Goal: Information Seeking & Learning: Learn about a topic

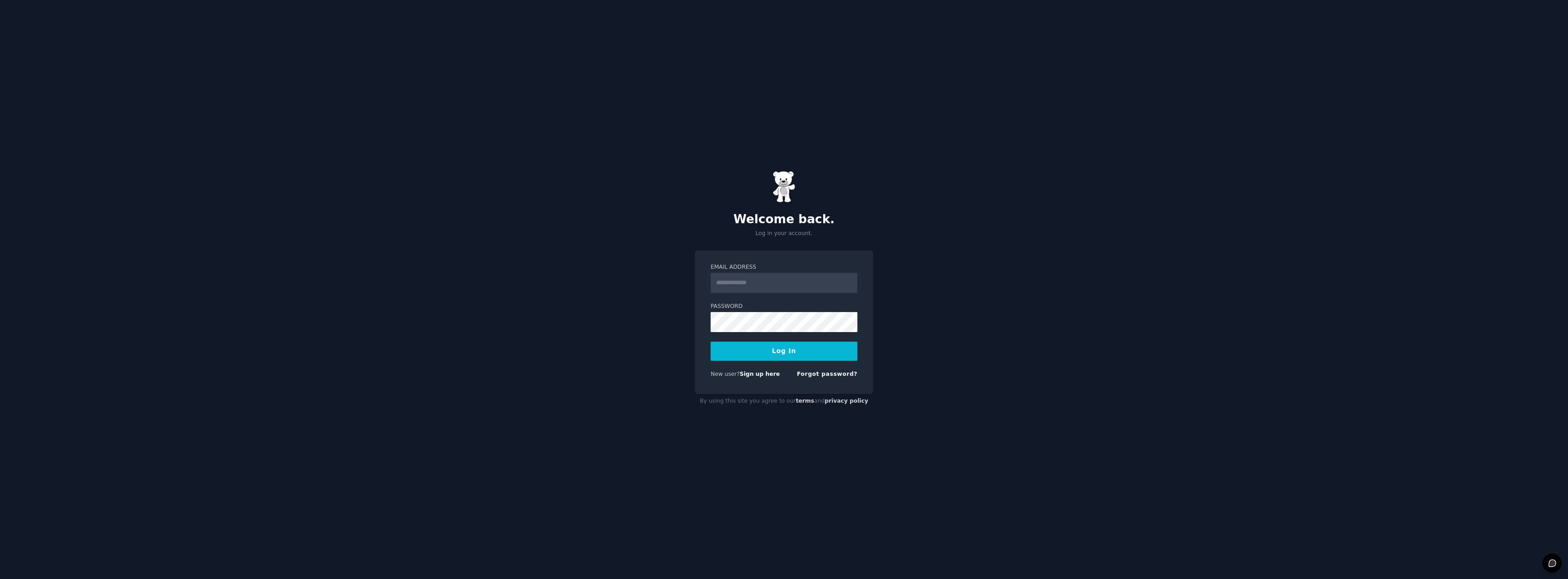
click at [765, 286] on input "Email Address" at bounding box center [783, 283] width 147 height 20
type input "**********"
click at [710, 342] on button "Log In" at bounding box center [783, 351] width 147 height 19
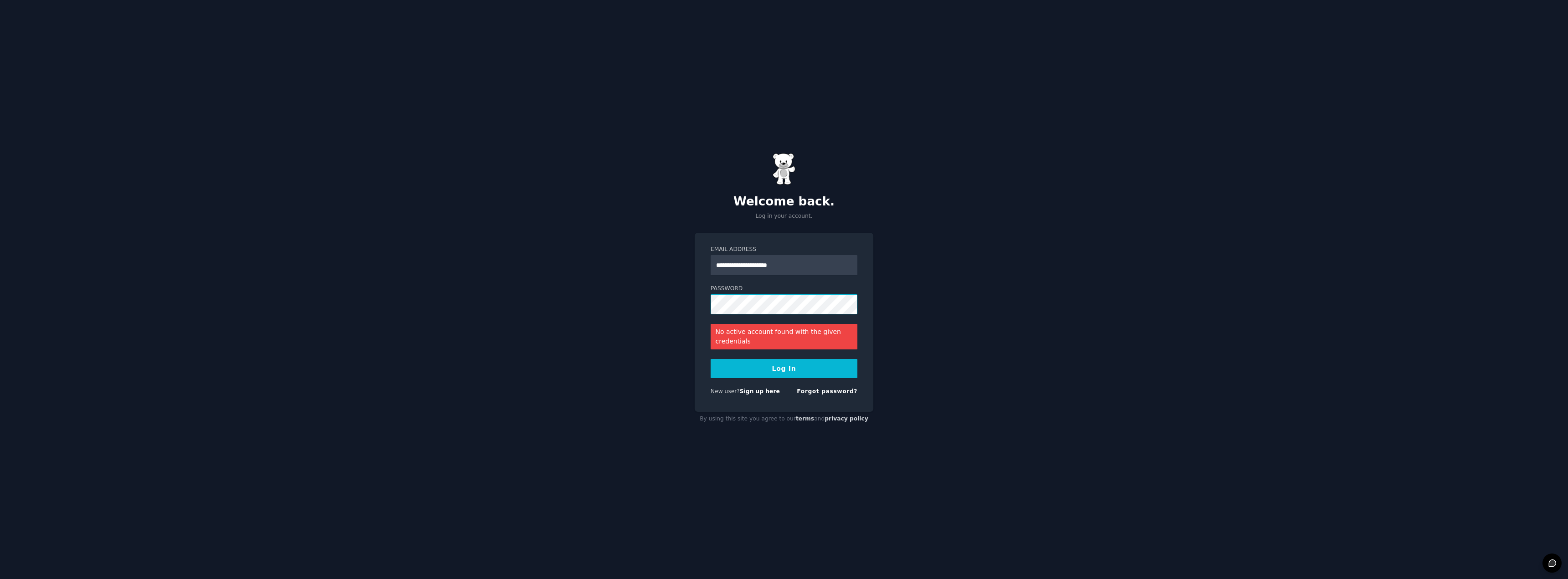
click at [710, 359] on button "Log In" at bounding box center [783, 368] width 147 height 19
click at [763, 392] on link "Sign up here" at bounding box center [760, 391] width 40 height 6
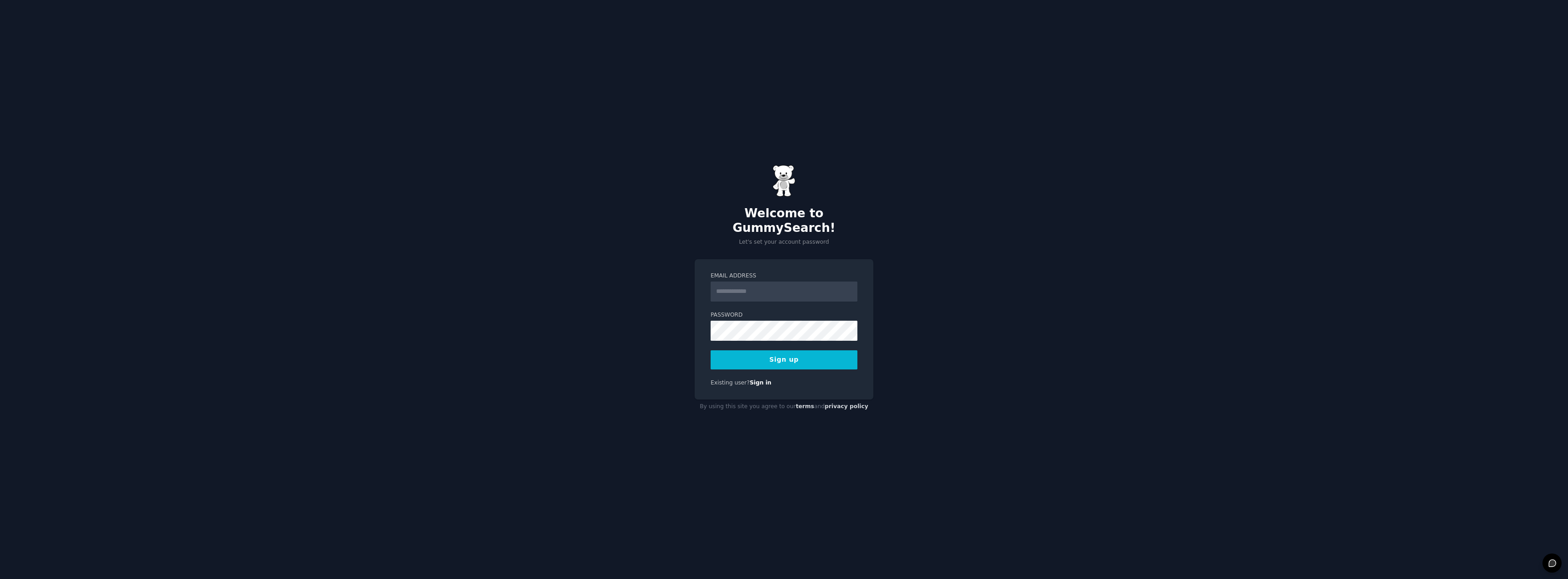
click at [746, 285] on input "Email Address" at bounding box center [783, 291] width 147 height 20
type input "**********"
click at [710, 350] on button "Sign up" at bounding box center [783, 359] width 147 height 19
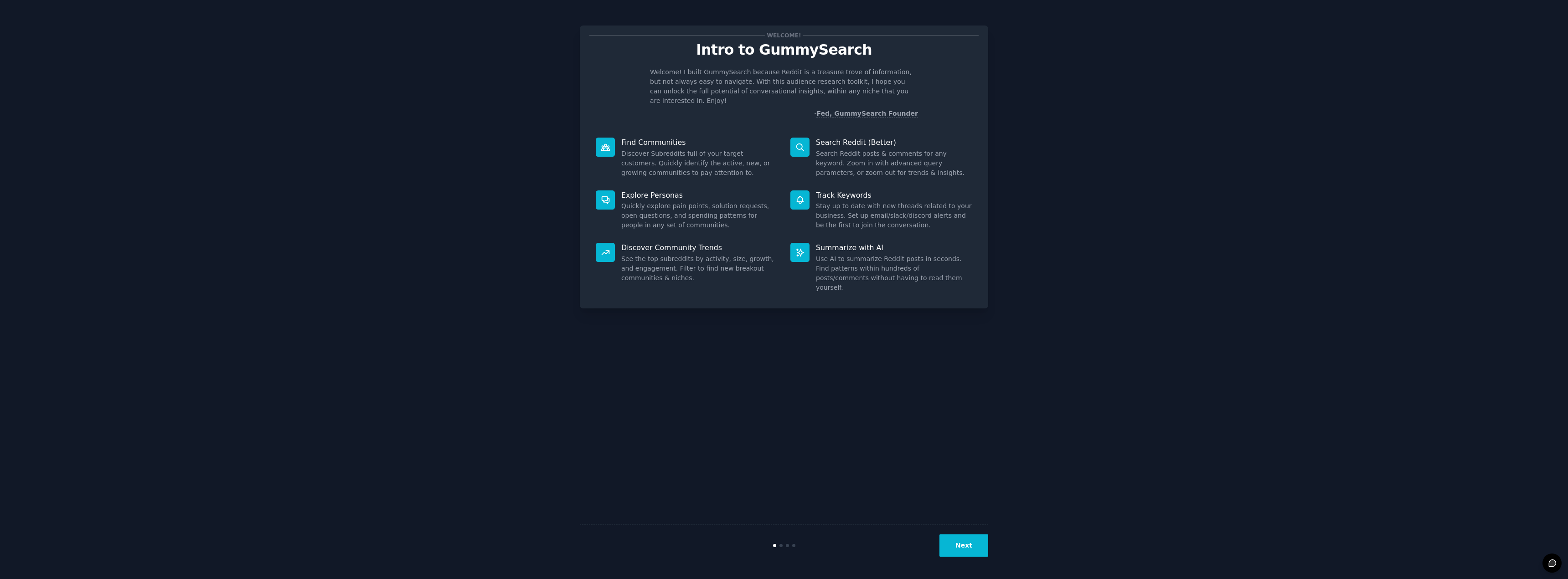
click at [979, 551] on button "Next" at bounding box center [964, 545] width 49 height 23
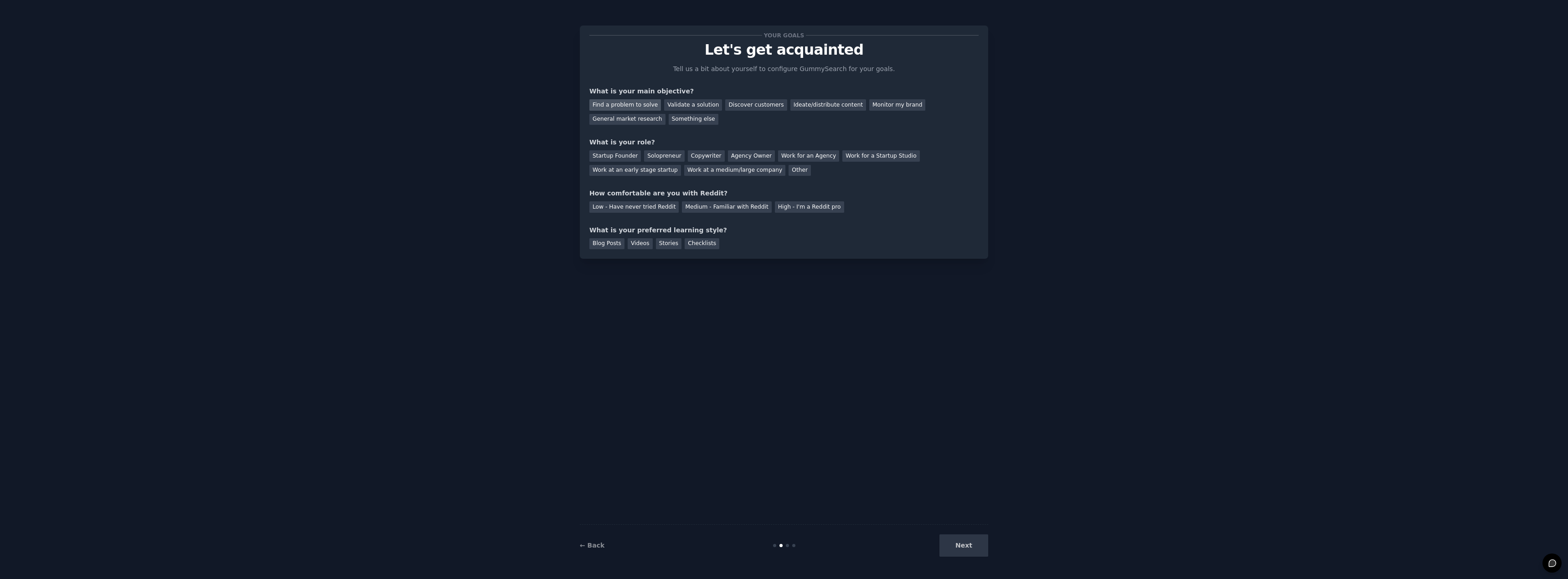
click at [629, 102] on div "Find a problem to solve" at bounding box center [625, 105] width 72 height 12
drag, startPoint x: 855, startPoint y: 109, endPoint x: 855, endPoint y: 114, distance: 5.0
click at [855, 114] on div "Find a problem to solve Validate a solution Discover customers Ideate/distribut…" at bounding box center [784, 110] width 390 height 29
click at [879, 97] on div "Find a problem to solve Validate a solution Discover customers Ideate/distribut…" at bounding box center [784, 110] width 390 height 29
click at [876, 104] on div "Monitor my brand" at bounding box center [897, 105] width 56 height 12
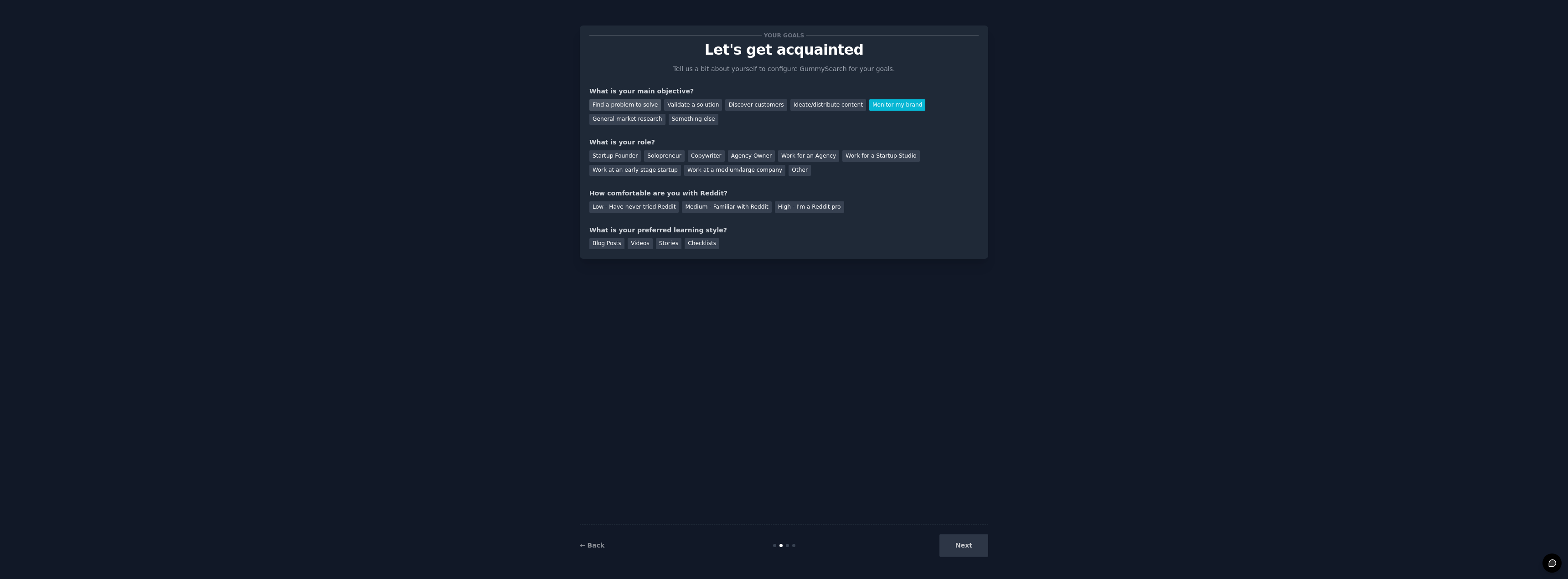
click at [637, 102] on div "Find a problem to solve" at bounding box center [625, 105] width 72 height 12
click at [665, 114] on div "General market research" at bounding box center [627, 119] width 76 height 12
click at [788, 174] on div "Other" at bounding box center [799, 170] width 23 height 12
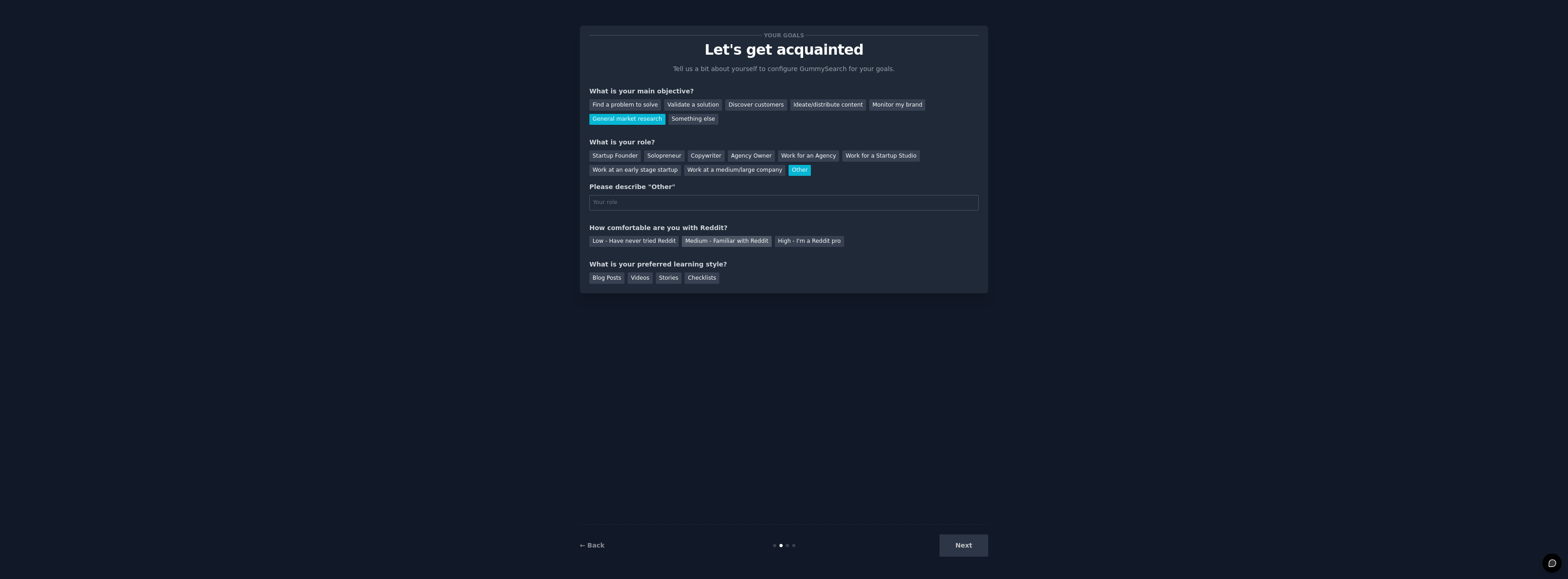
click at [682, 243] on div "Medium - Familiar with Reddit" at bounding box center [726, 241] width 89 height 12
click at [612, 280] on div "Blog Posts" at bounding box center [607, 278] width 35 height 12
click at [848, 394] on div "Your goals Let's get acquainted Tell us a bit about yourself to configure Gummy…" at bounding box center [784, 290] width 408 height 553
drag, startPoint x: 964, startPoint y: 552, endPoint x: 732, endPoint y: 291, distance: 349.2
click at [959, 548] on div "Next" at bounding box center [920, 545] width 136 height 23
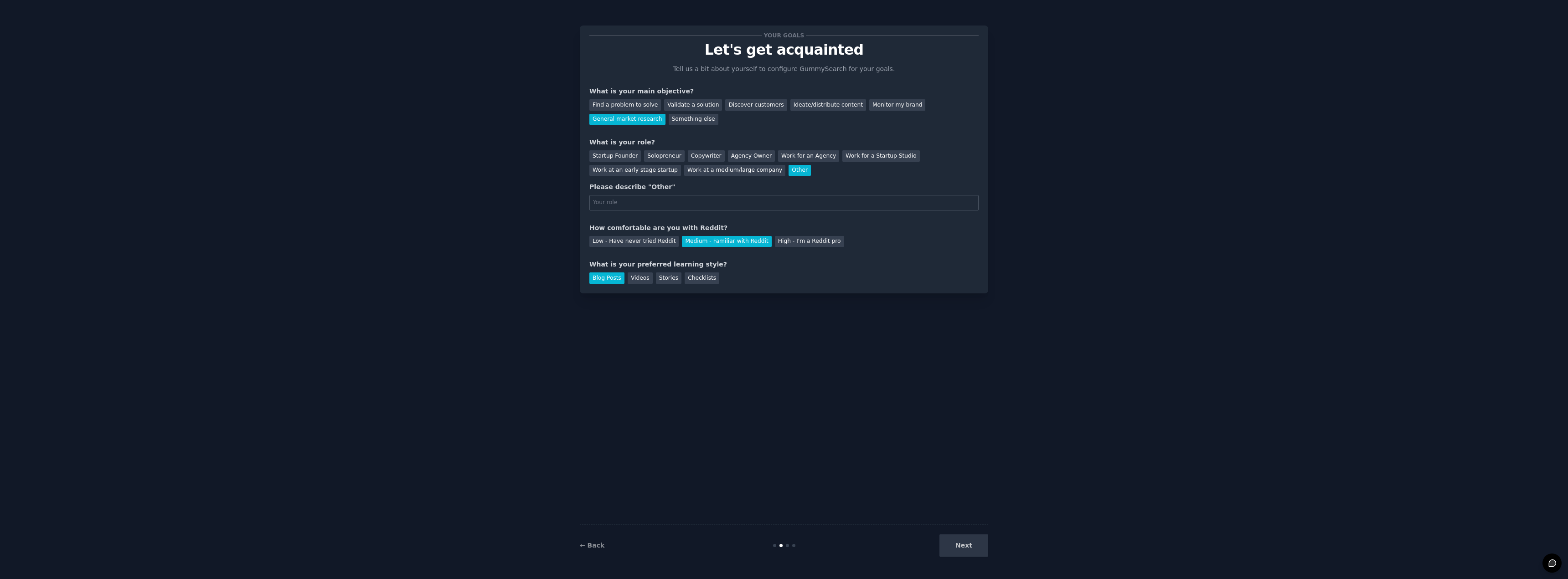
click at [690, 210] on div "Your goals Let's get acquainted Tell us a bit about yourself to configure Gummy…" at bounding box center [784, 159] width 390 height 249
click at [684, 168] on div "Work at a medium/large company" at bounding box center [735, 170] width 101 height 12
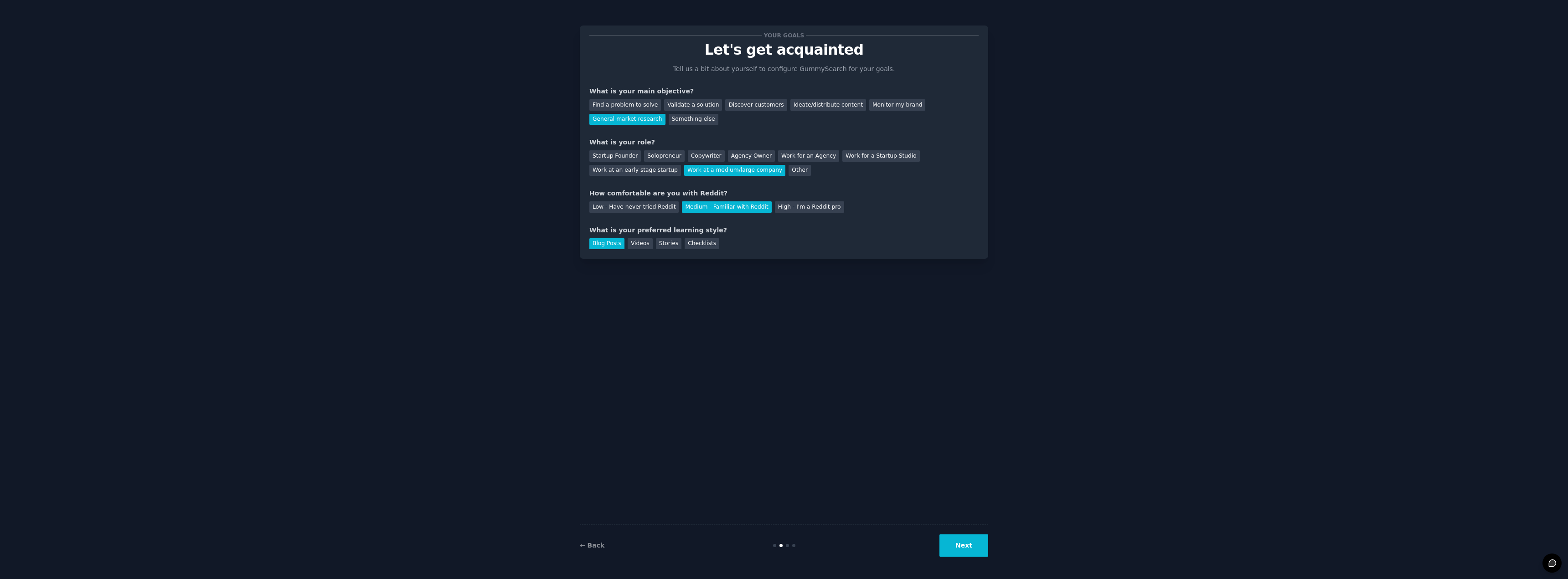
click at [951, 541] on button "Next" at bounding box center [964, 545] width 49 height 23
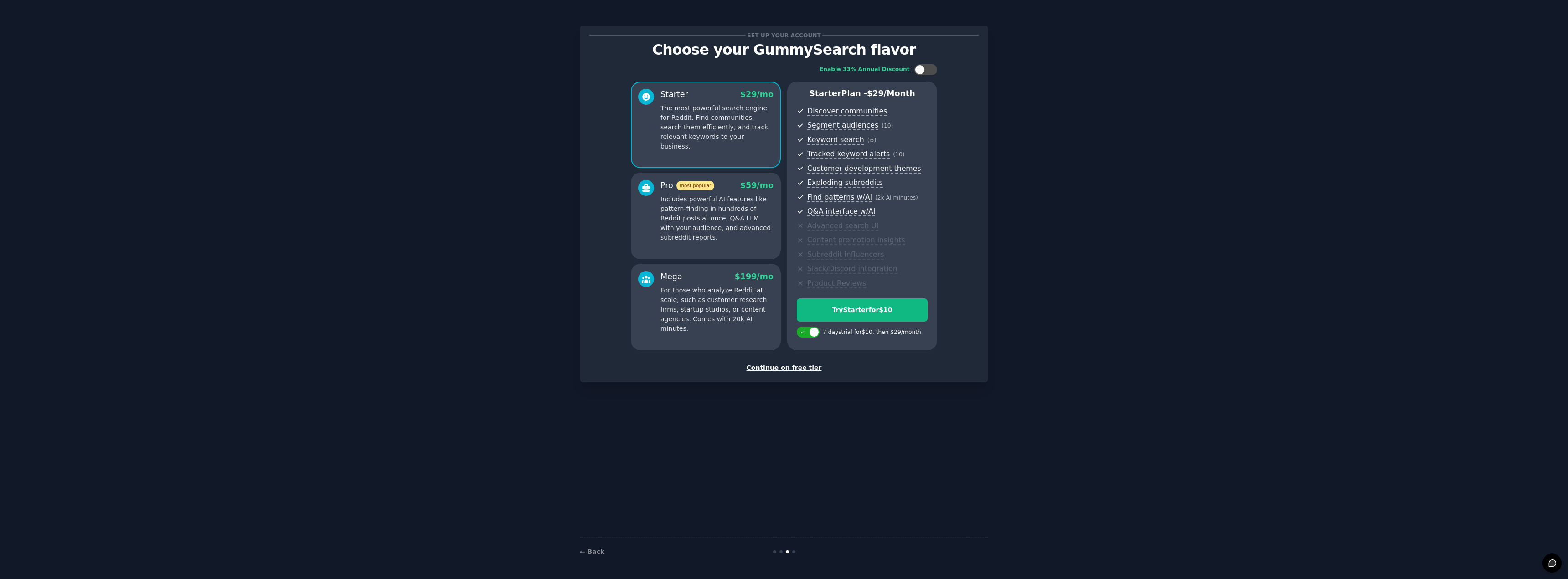
click at [794, 367] on div "Continue on free tier" at bounding box center [784, 368] width 390 height 10
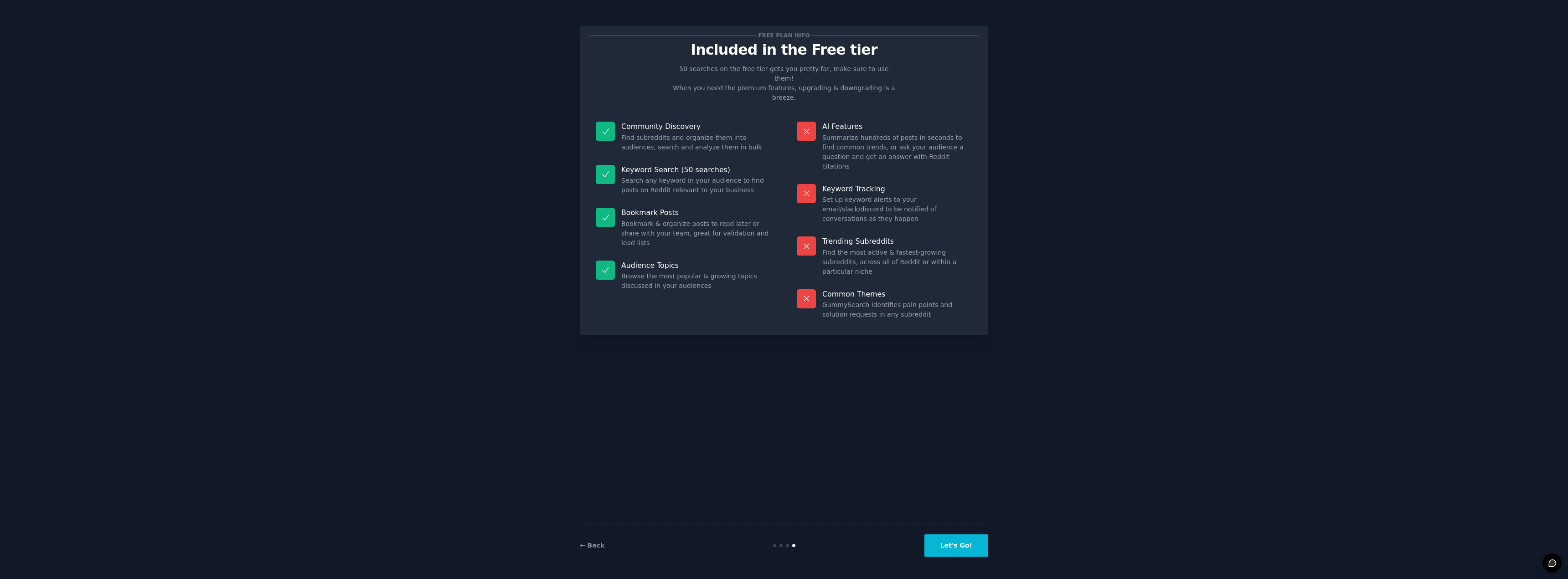
click at [972, 547] on button "Let's Go!" at bounding box center [956, 545] width 64 height 23
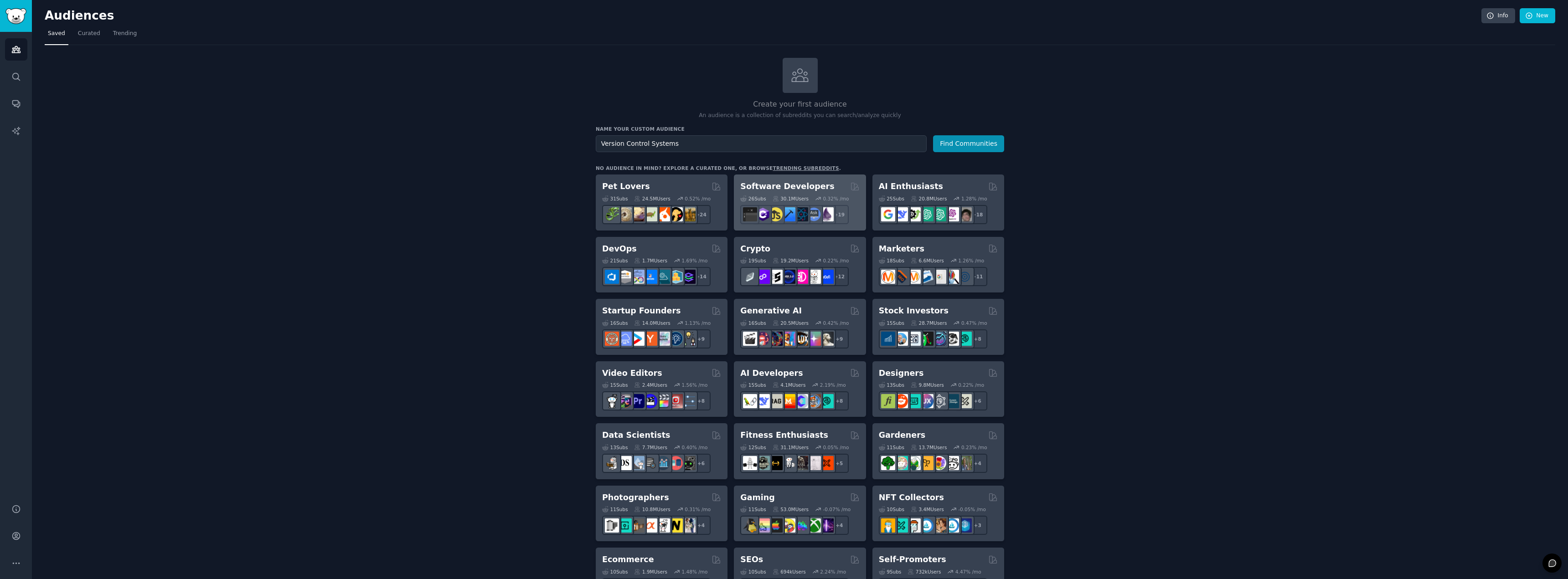
type input "Version Control Systems"
click at [933, 135] on button "Find Communities" at bounding box center [968, 144] width 71 height 17
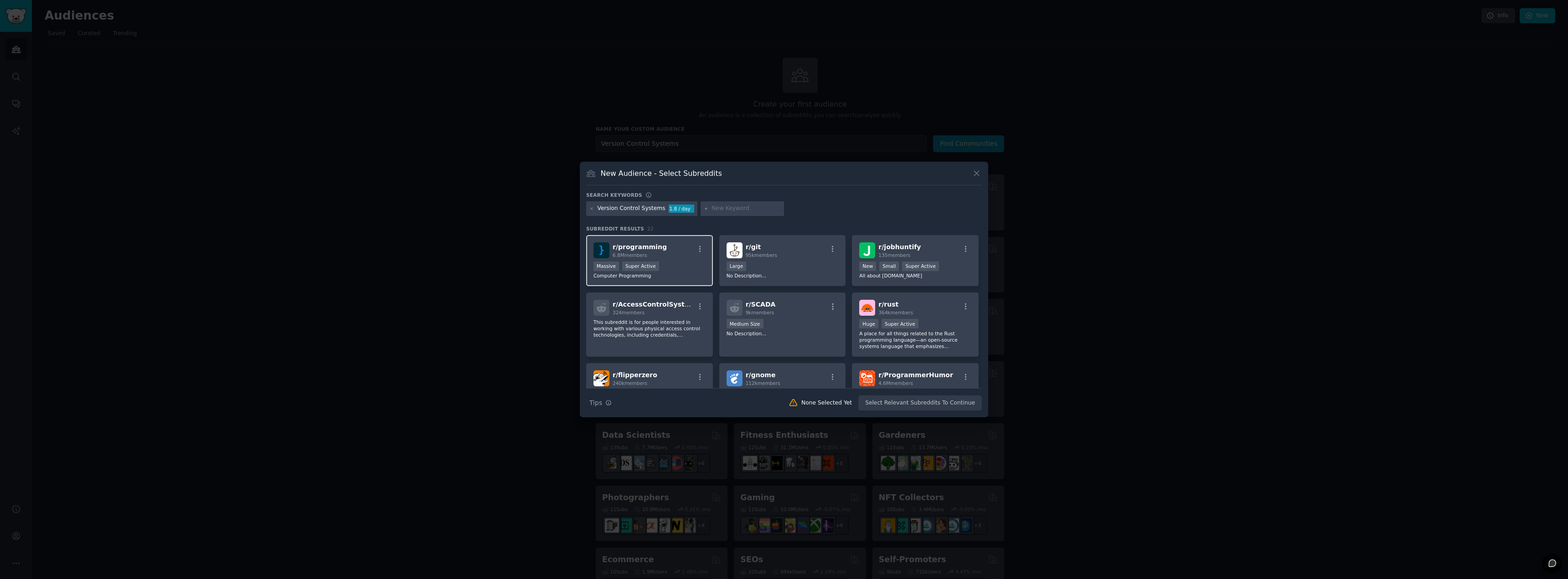
click at [684, 251] on div "r/ programming 6.8M members" at bounding box center [649, 250] width 112 height 16
click at [771, 260] on div "r/ git 95k members Large No Description..." at bounding box center [783, 260] width 127 height 52
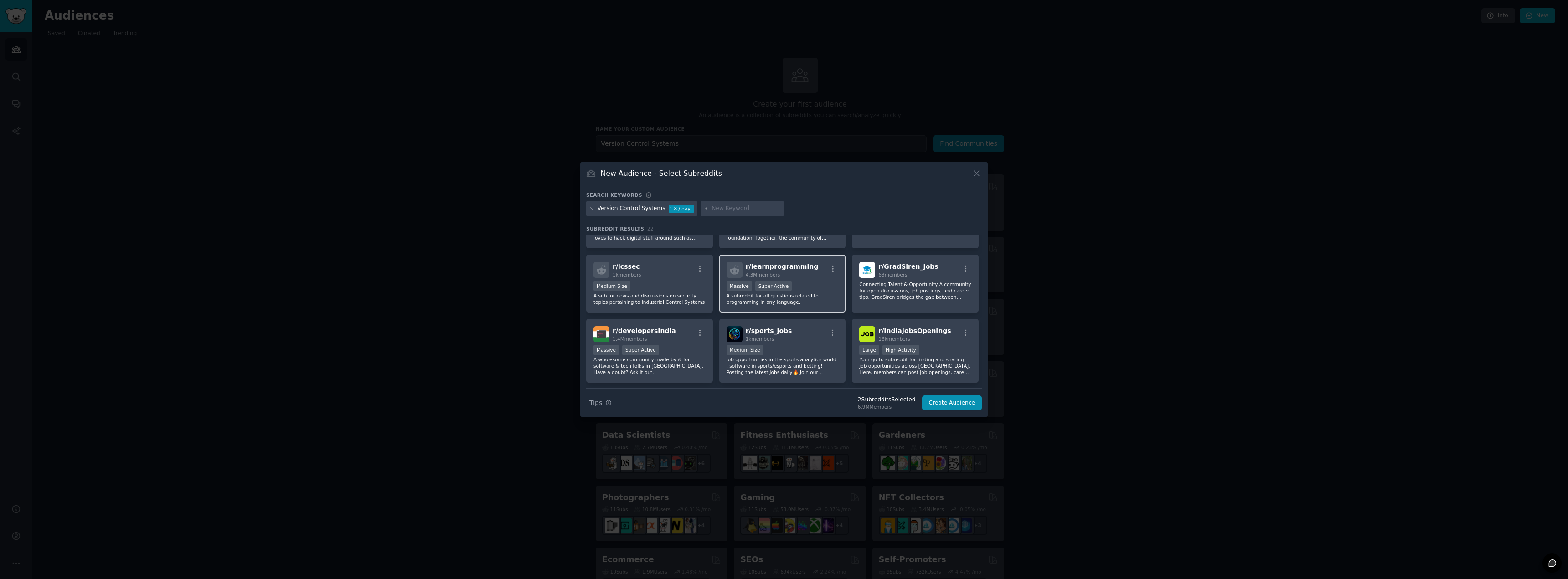
scroll to position [182, 0]
click at [819, 298] on p "A subreddit for all questions related to programming in any language." at bounding box center [783, 295] width 112 height 13
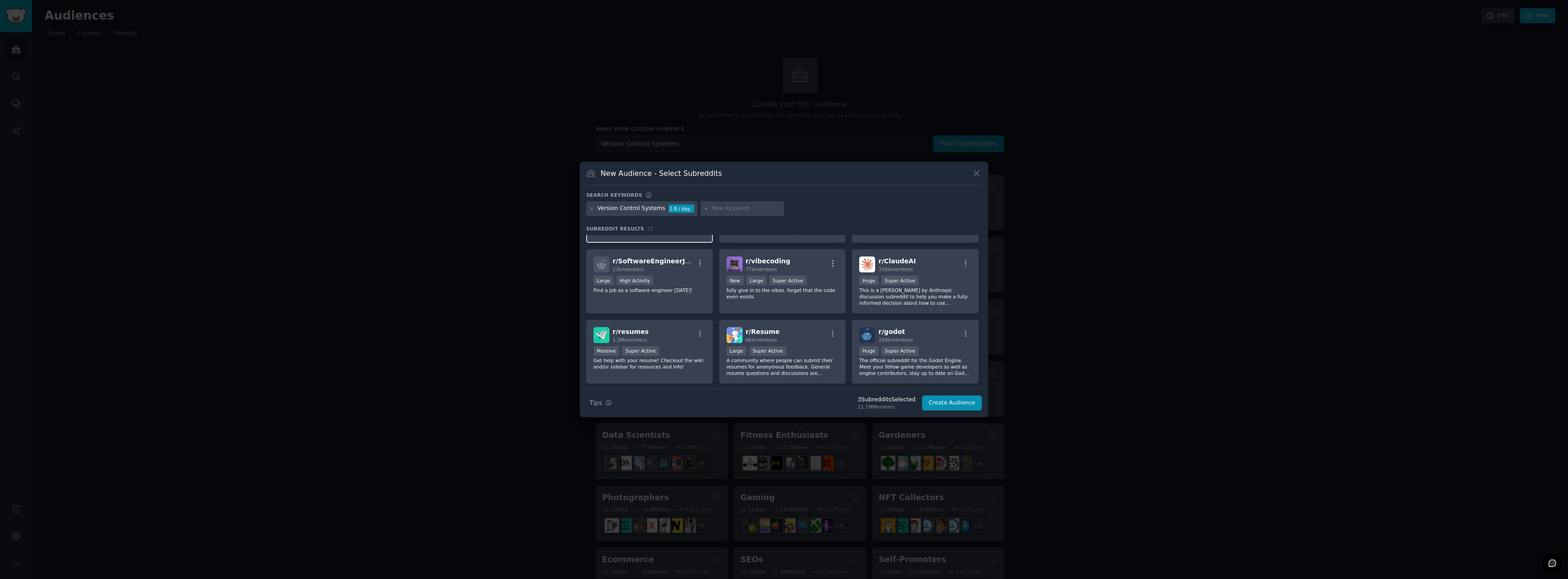
scroll to position [319, 0]
click at [822, 290] on p "fully give in to the vibes. forget that the code even exists." at bounding box center [783, 293] width 112 height 13
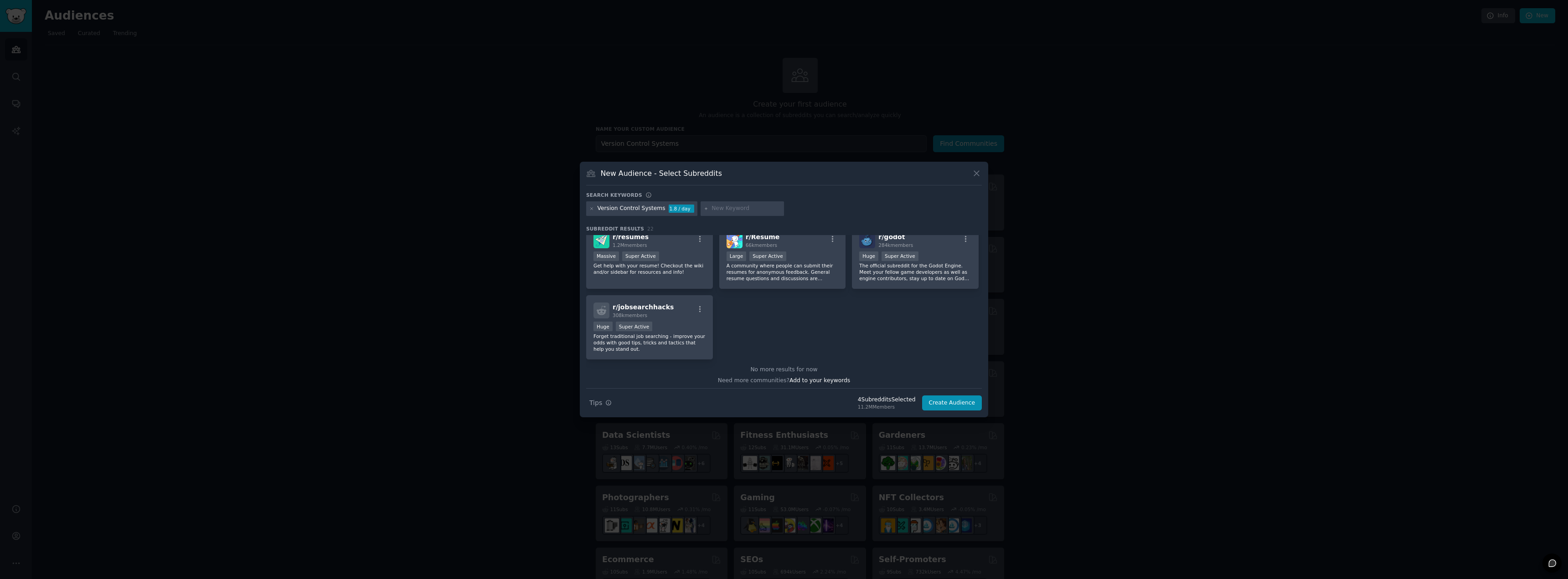
scroll to position [416, 0]
click at [946, 403] on button "Create Audience" at bounding box center [952, 403] width 60 height 15
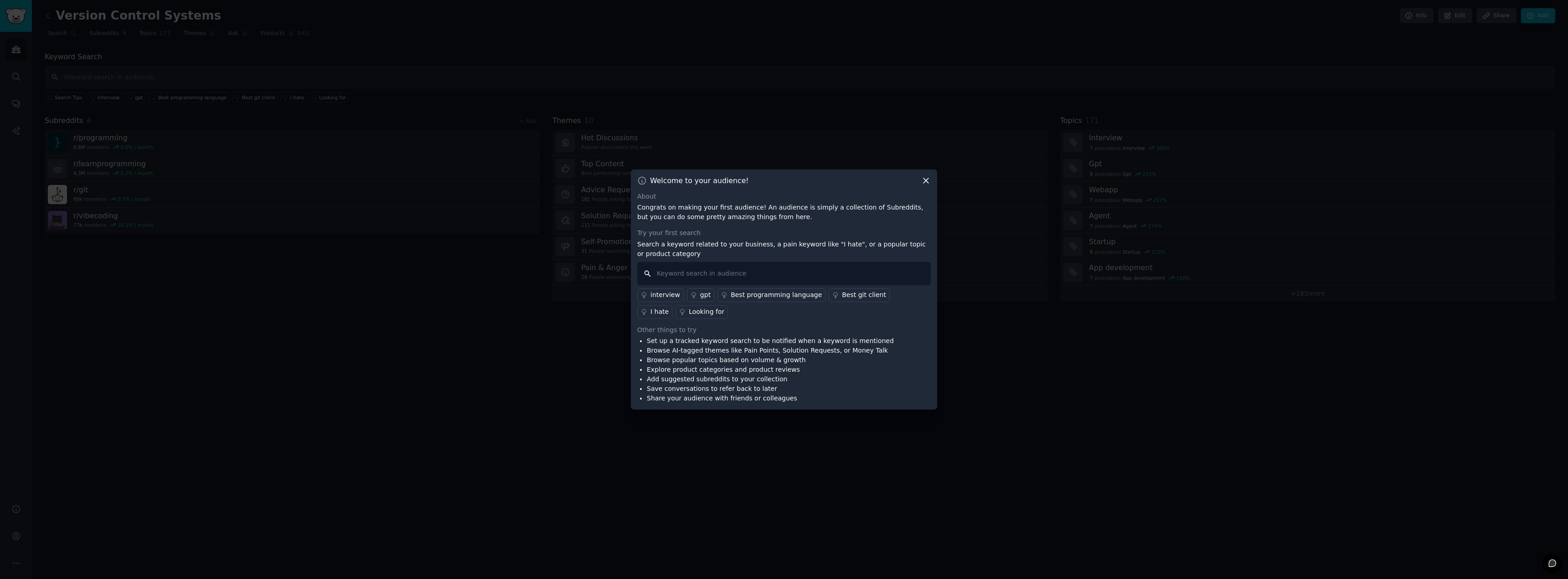
click at [802, 272] on input "text" at bounding box center [784, 274] width 293 height 23
type input "Version Control System"
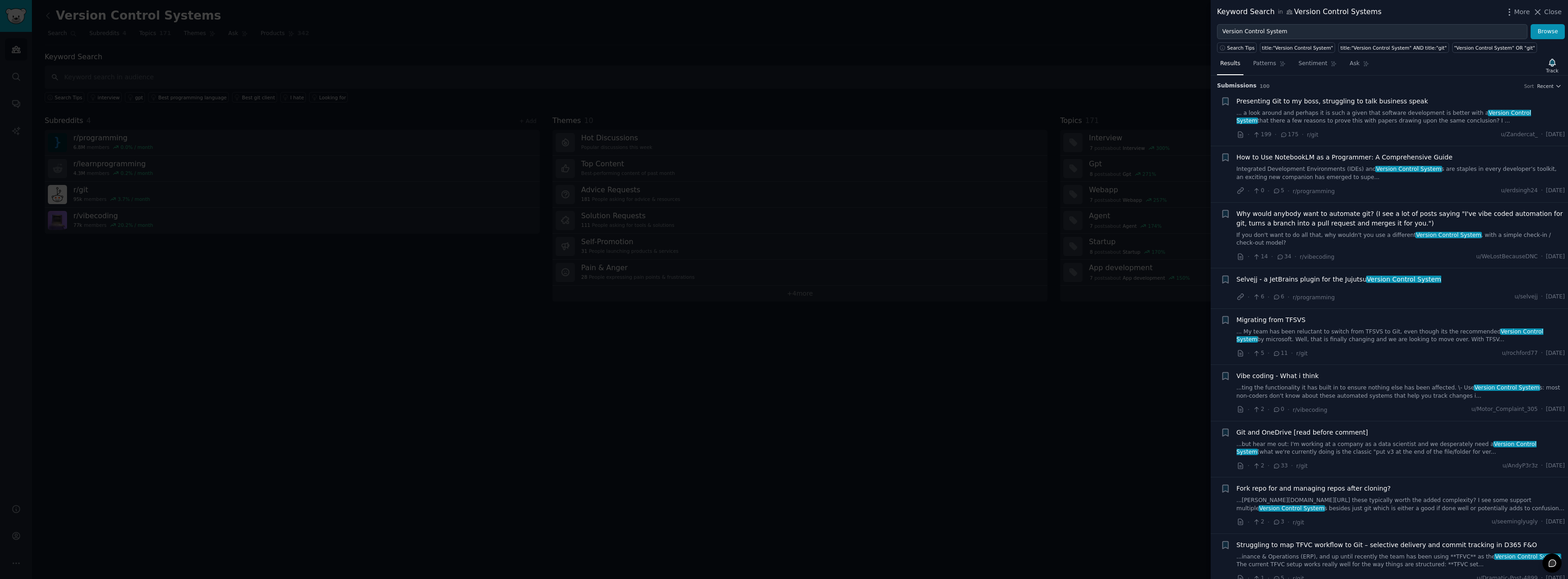
click at [1303, 111] on link "... a look around and perhaps it is such a given that software development is b…" at bounding box center [1401, 117] width 329 height 16
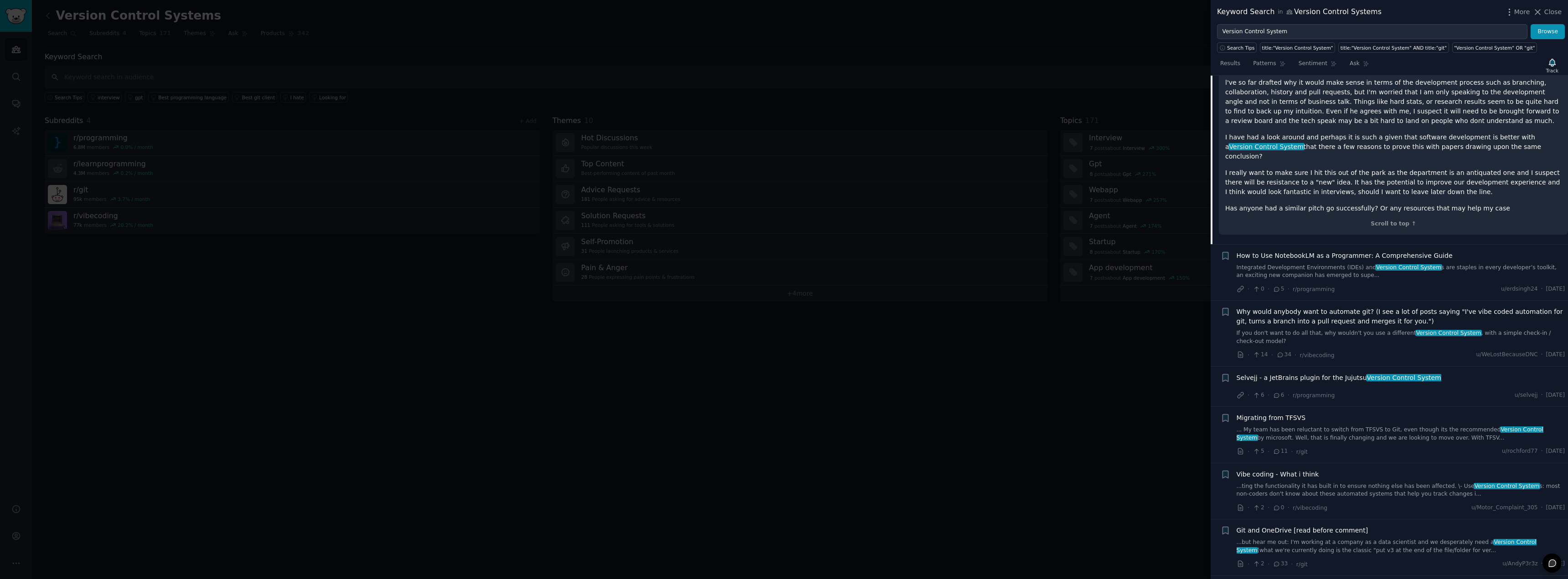
scroll to position [151, 0]
click at [1348, 327] on link "If you don't want to do all that, why wouldn't you use a different Version Cont…" at bounding box center [1401, 335] width 329 height 16
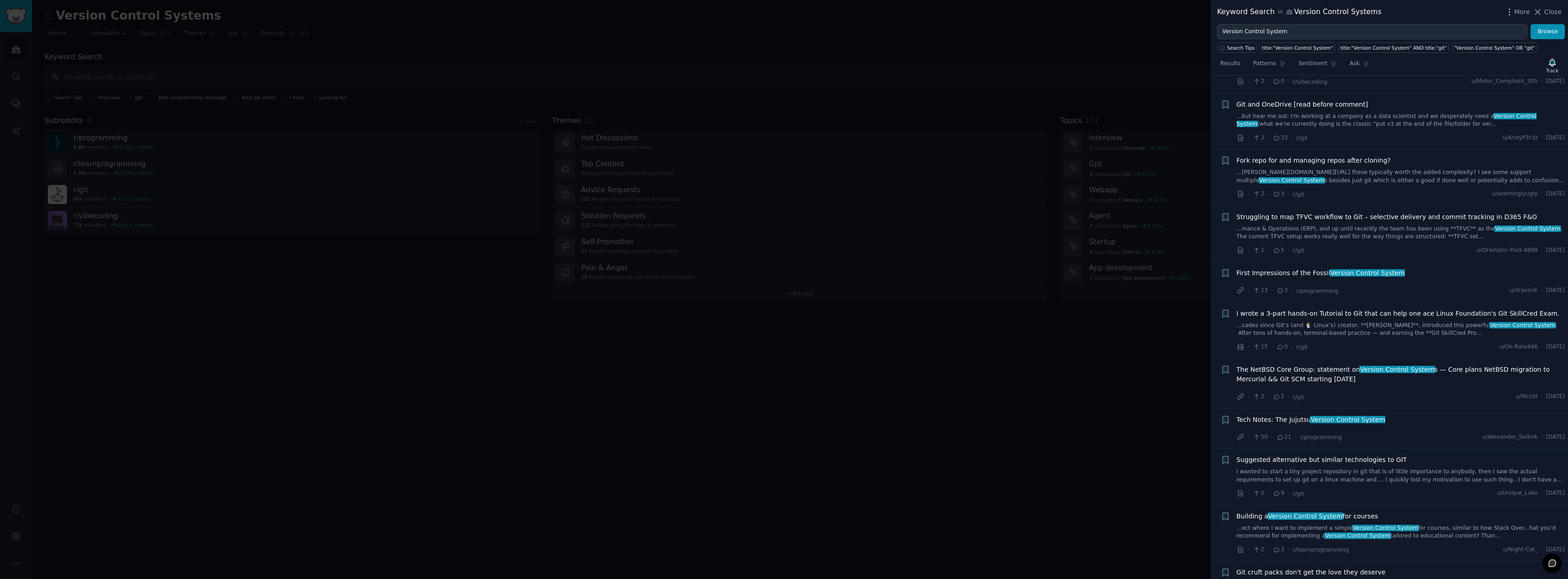
scroll to position [491, 0]
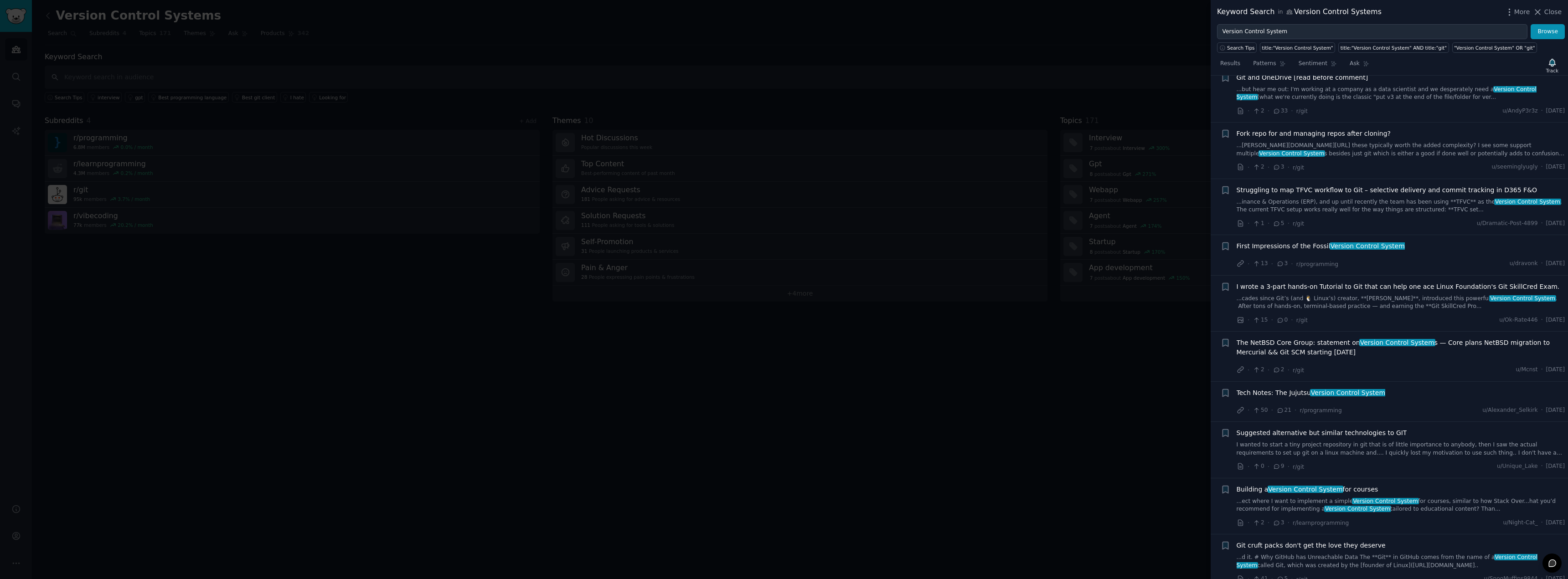
click at [1039, 339] on div at bounding box center [784, 290] width 1568 height 579
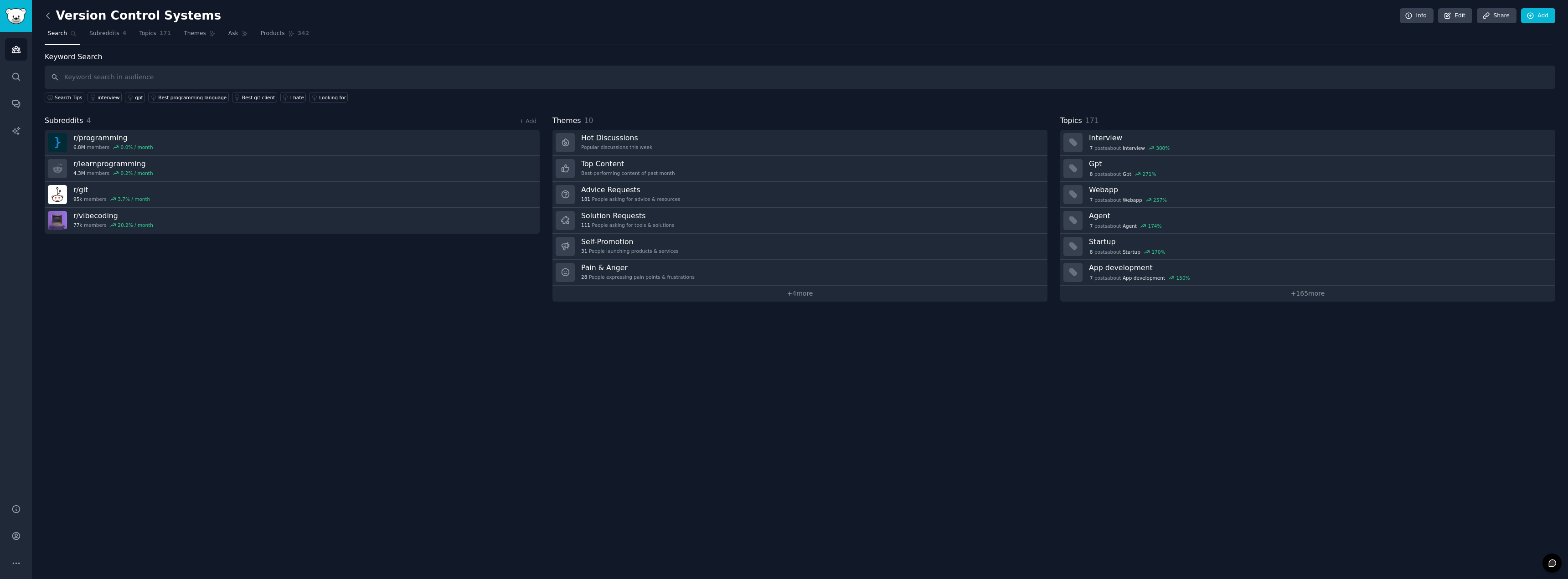
click at [48, 18] on icon at bounding box center [48, 16] width 10 height 10
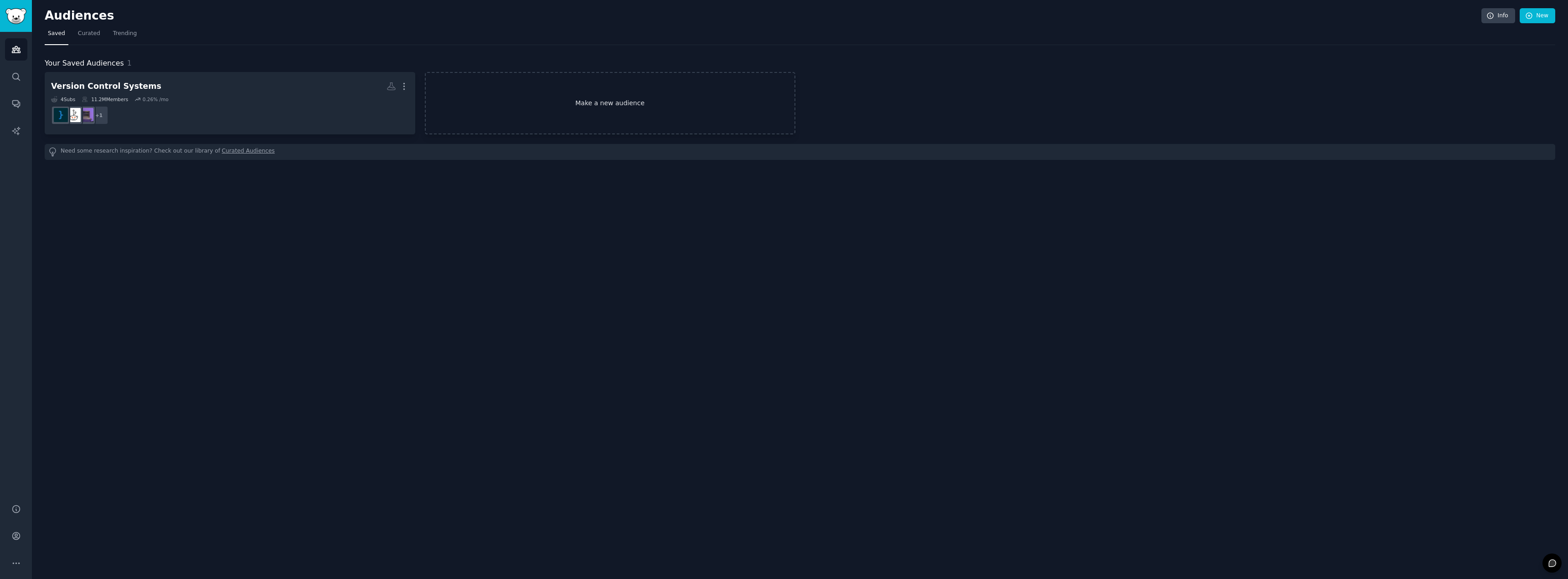
click at [497, 119] on link "Make a new audience" at bounding box center [610, 103] width 371 height 63
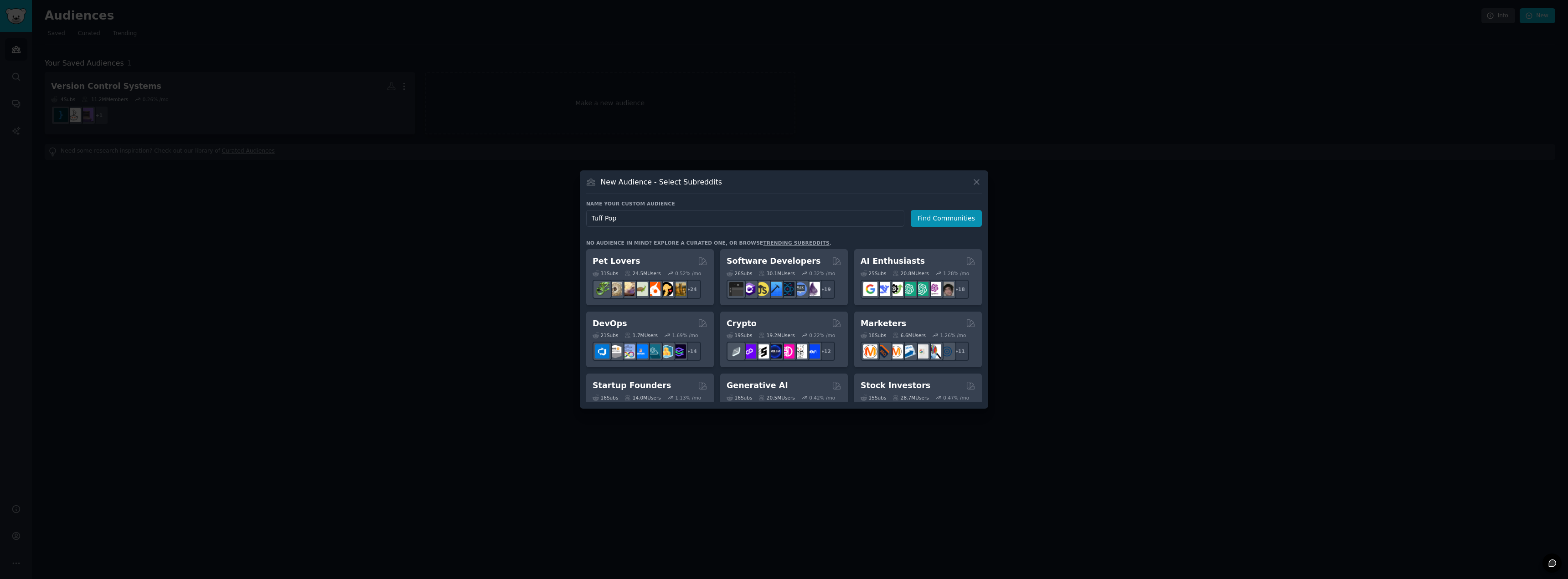
type input "Tuff Pops"
click button "Find Communities" at bounding box center [946, 218] width 71 height 17
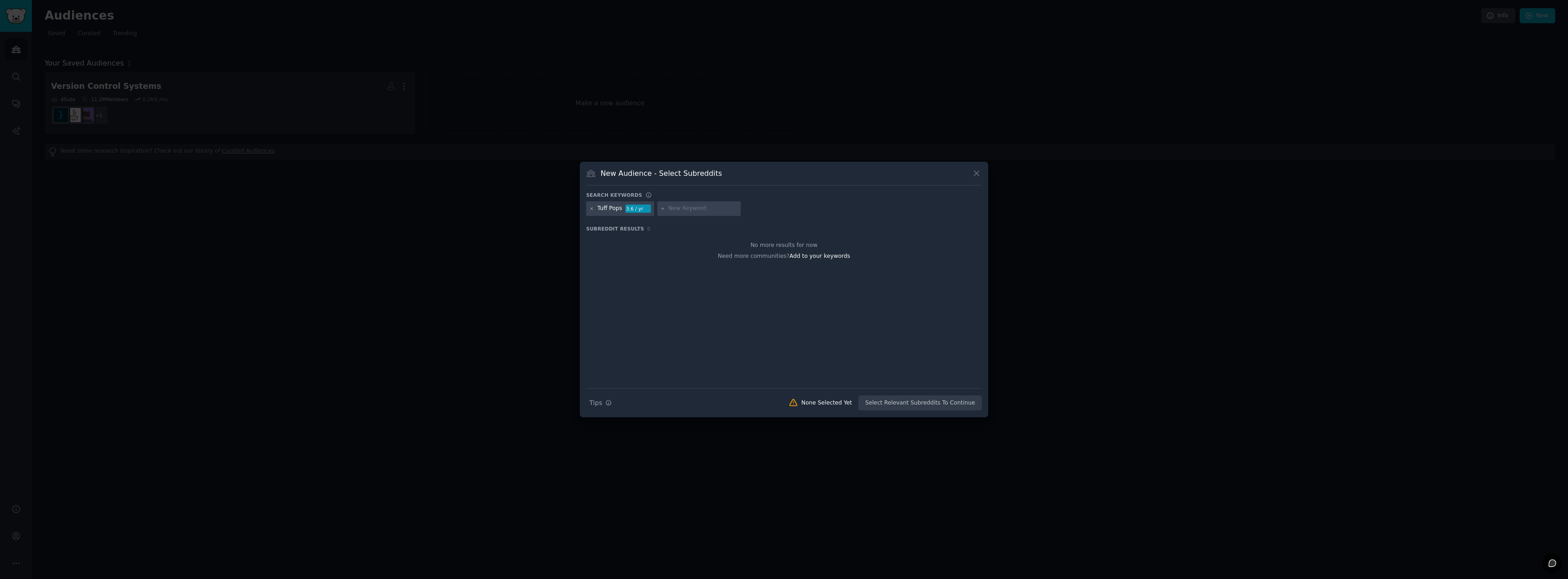
click at [592, 208] on icon at bounding box center [592, 209] width 5 height 5
click at [611, 211] on input "text" at bounding box center [632, 208] width 69 height 8
type input "Protein Popsicles"
type input "O"
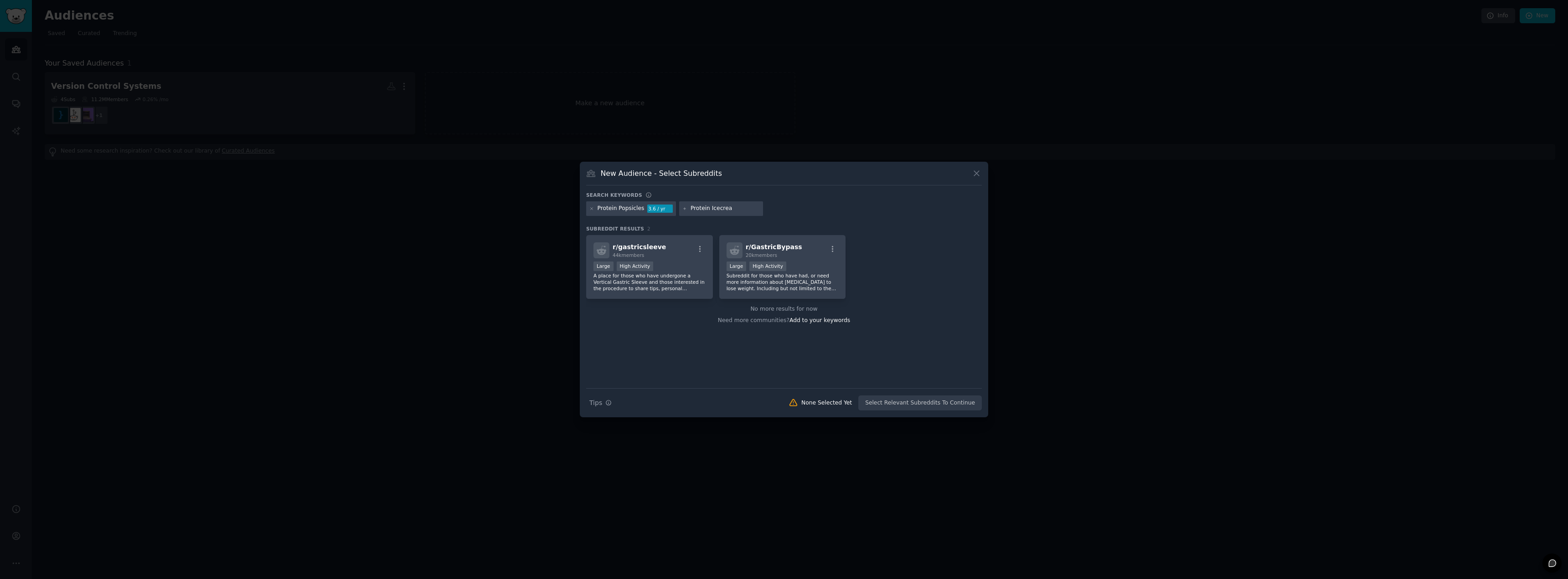
type input "Protein Icecream"
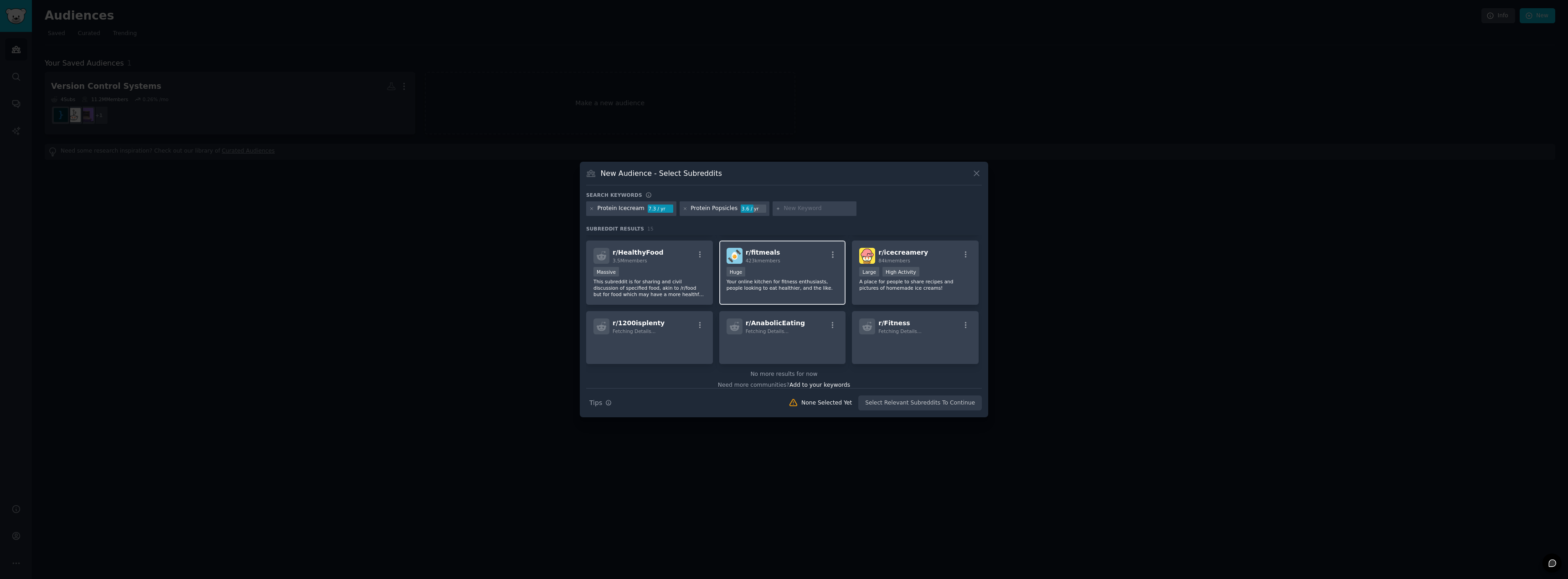
scroll to position [207, 0]
click at [781, 277] on p "Your online kitchen for fitness enthusiasts, people looking to eat healthier, a…" at bounding box center [783, 283] width 112 height 13
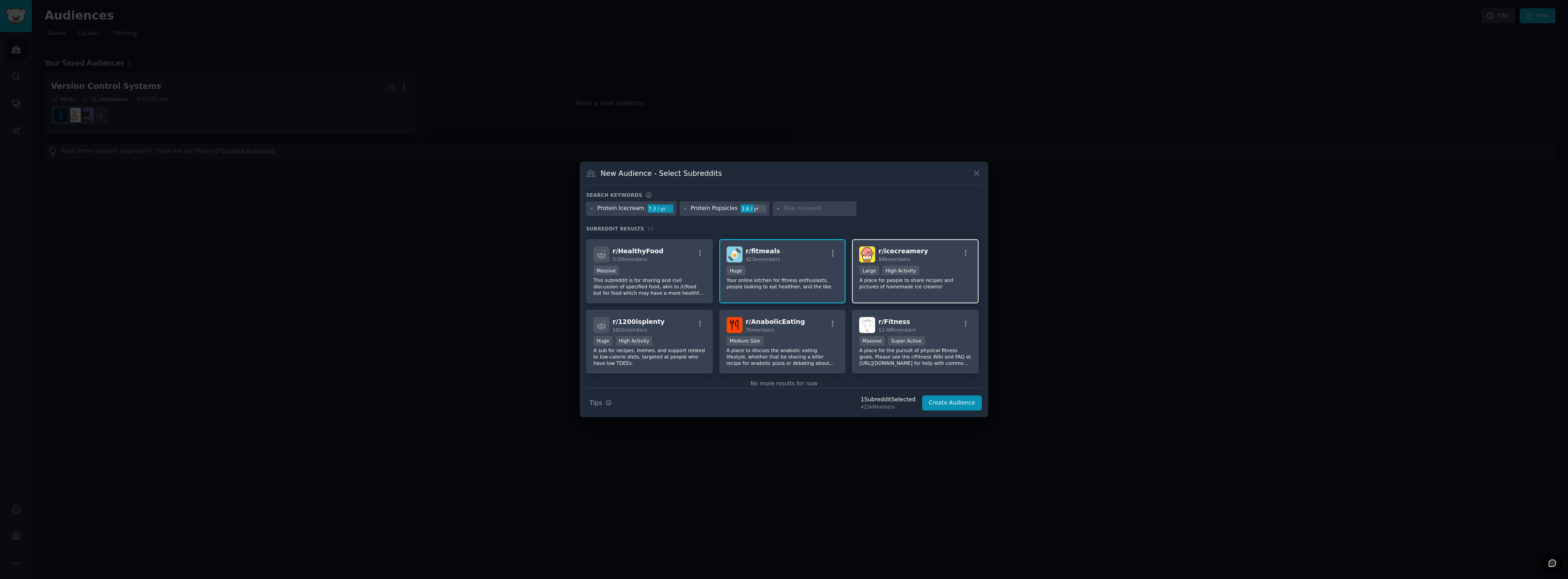
click at [894, 279] on p "A place for people to share recipes and pictures of homemade ice creams!" at bounding box center [915, 283] width 112 height 13
click at [885, 318] on span "r/ Fitness" at bounding box center [894, 322] width 32 height 7
click at [681, 277] on p "This subreddit is for sharing and civil discussion of specified food, akin to /…" at bounding box center [649, 286] width 112 height 19
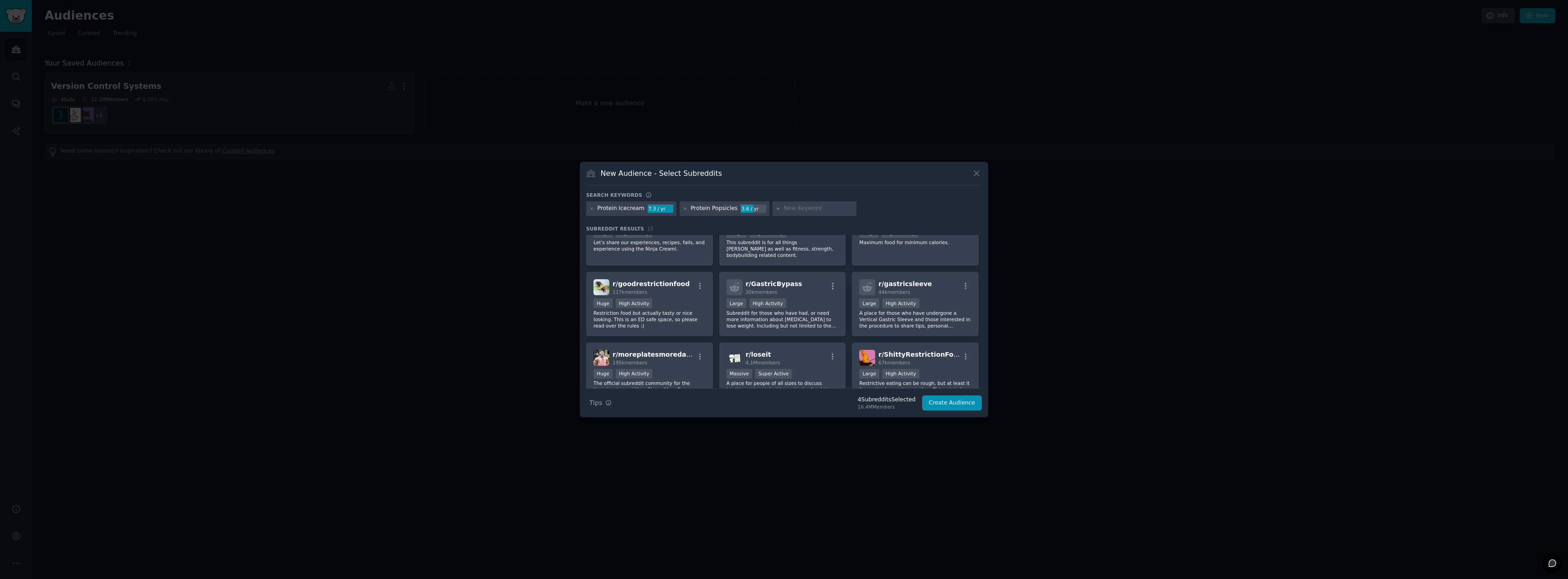
scroll to position [24, 0]
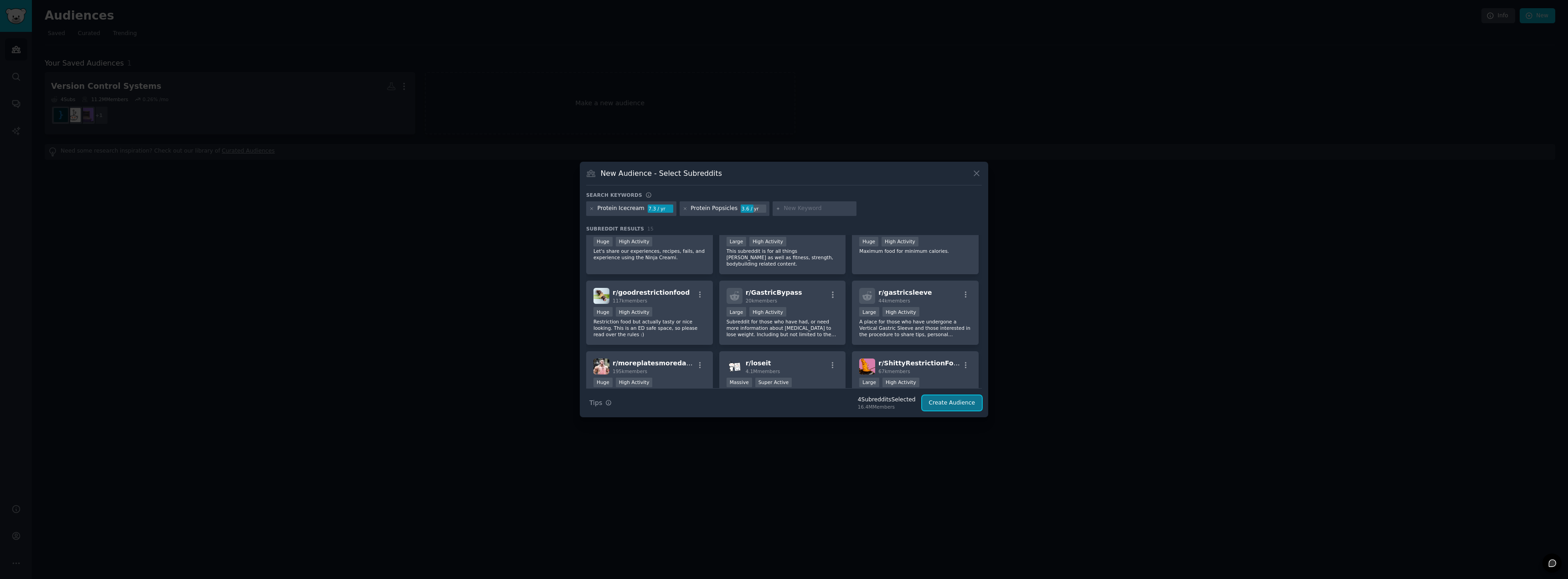
click at [959, 403] on button "Create Audience" at bounding box center [952, 403] width 60 height 15
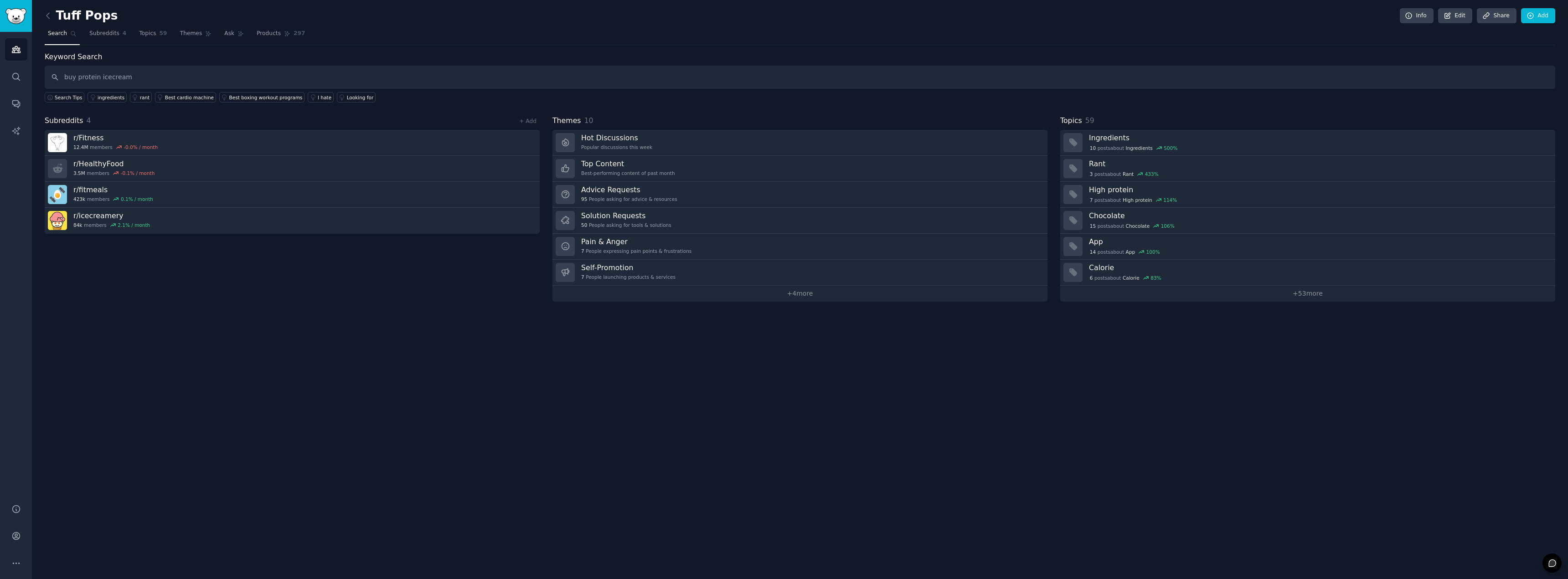
type input "buy protein icecream"
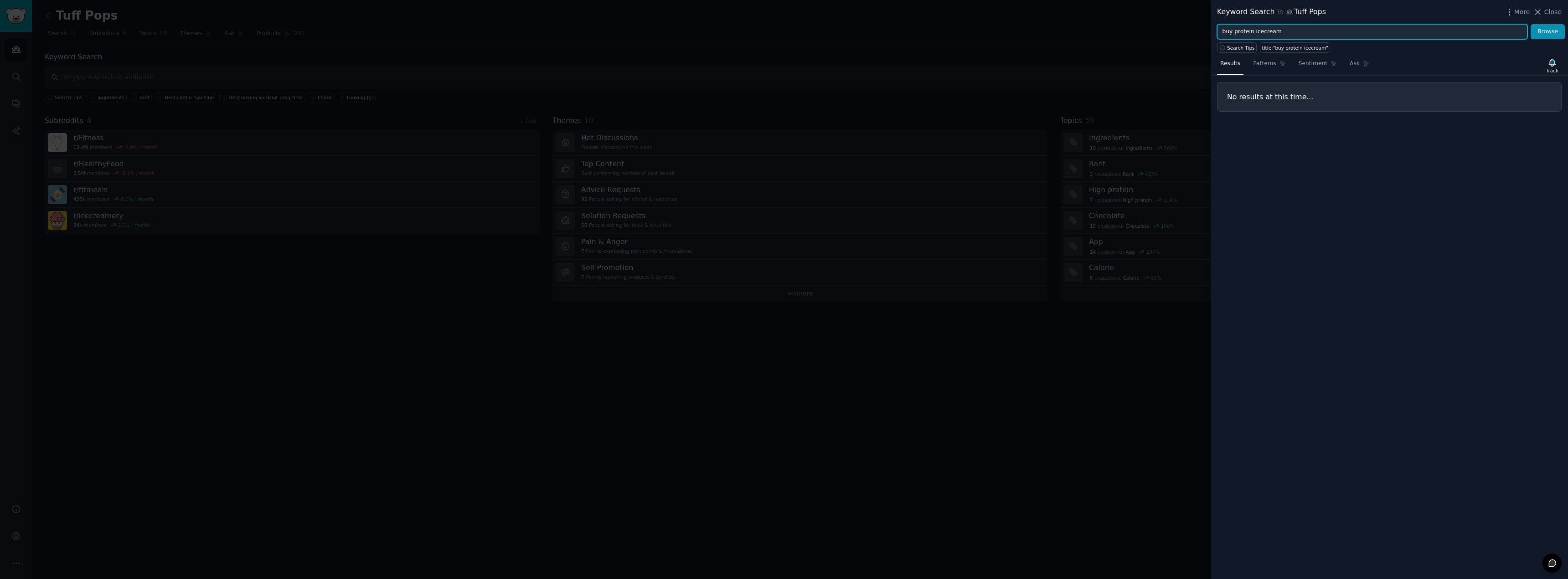
drag, startPoint x: 1233, startPoint y: 33, endPoint x: 1181, endPoint y: 47, distance: 53.9
click at [1181, 46] on div "Keyword Search in Tuff Pops More Close buy protein icecream Browse Search Tips …" at bounding box center [784, 290] width 1568 height 579
type input "protein icecream"
click at [1531, 24] on button "Browse" at bounding box center [1548, 32] width 34 height 15
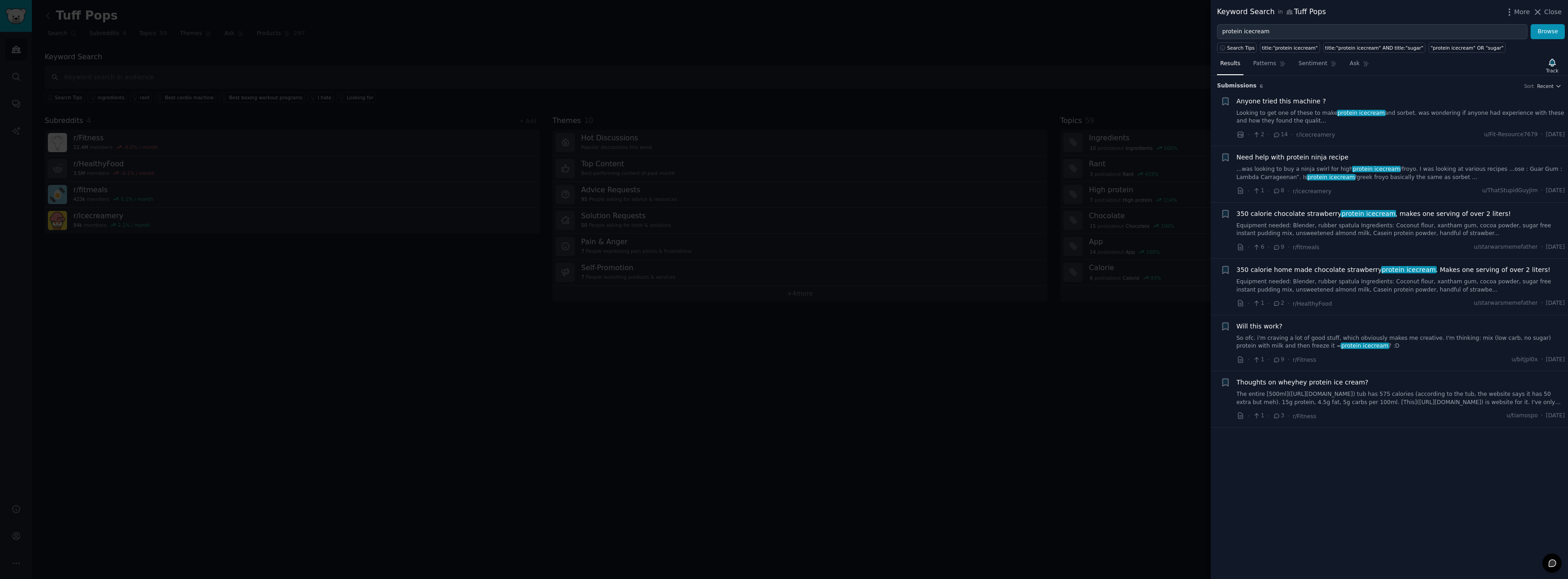
click at [1547, 12] on button "Close" at bounding box center [1547, 12] width 29 height 10
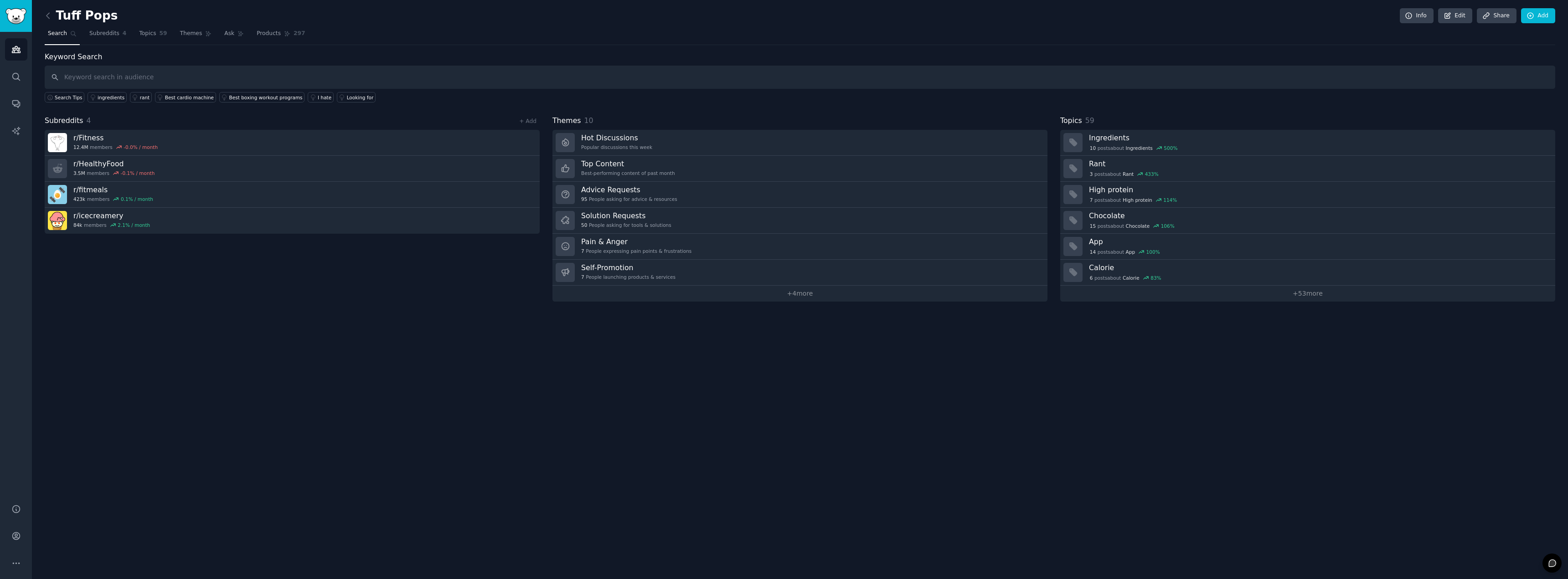
click at [1129, 541] on div "Tuff Pops Info Edit Share Add Search Subreddits 4 Topics 59 Themes Ask Products…" at bounding box center [800, 290] width 1536 height 579
click at [284, 39] on link "Products 297" at bounding box center [281, 35] width 55 height 19
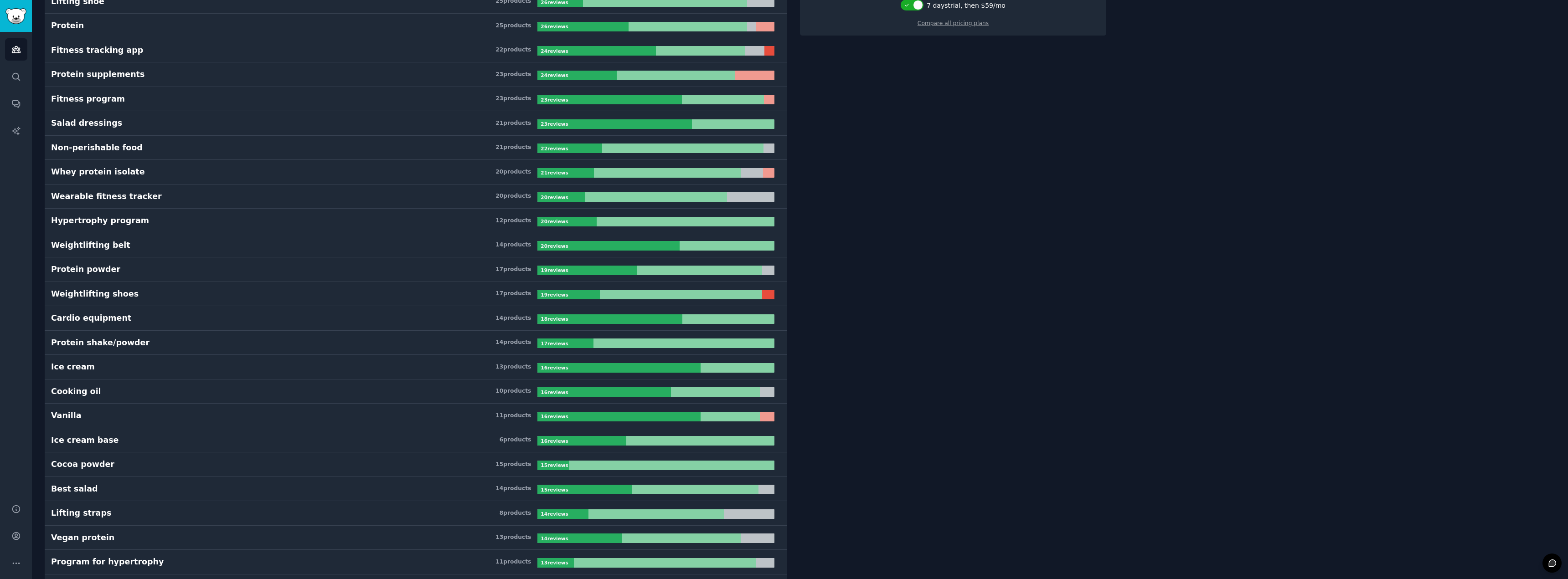
scroll to position [273, 0]
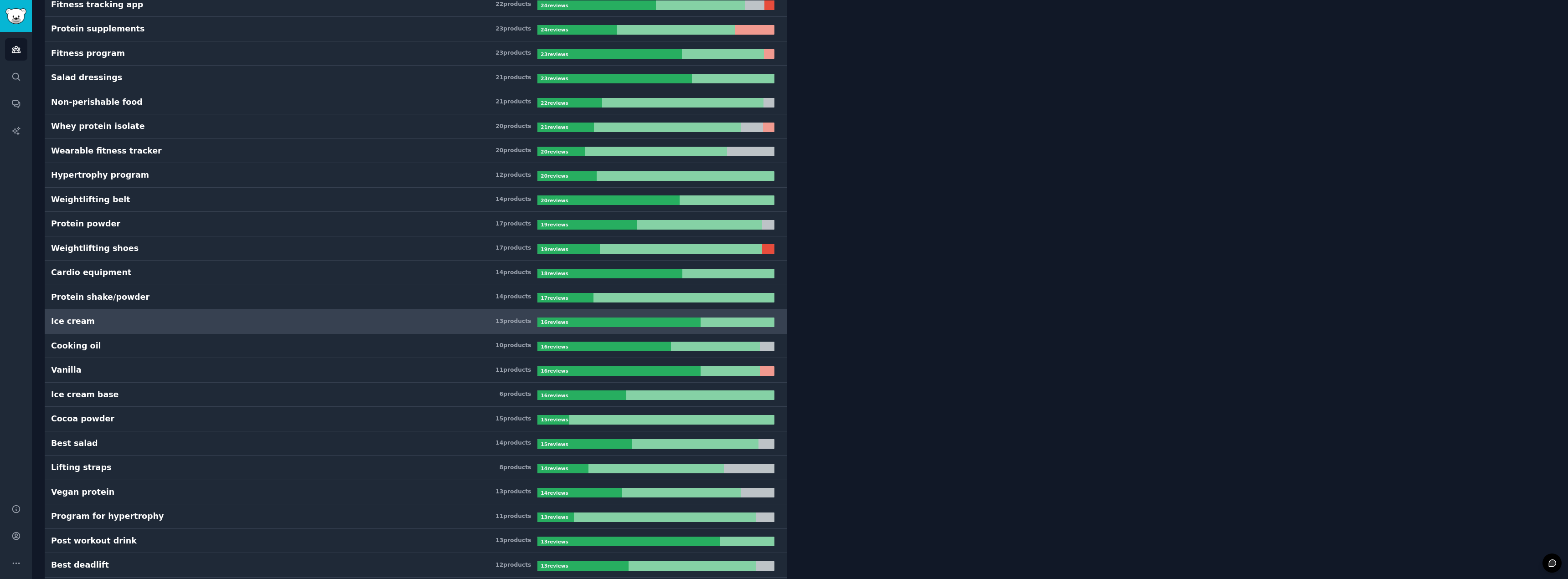
click at [345, 322] on h3 "Ice cream 13 product s" at bounding box center [294, 321] width 486 height 12
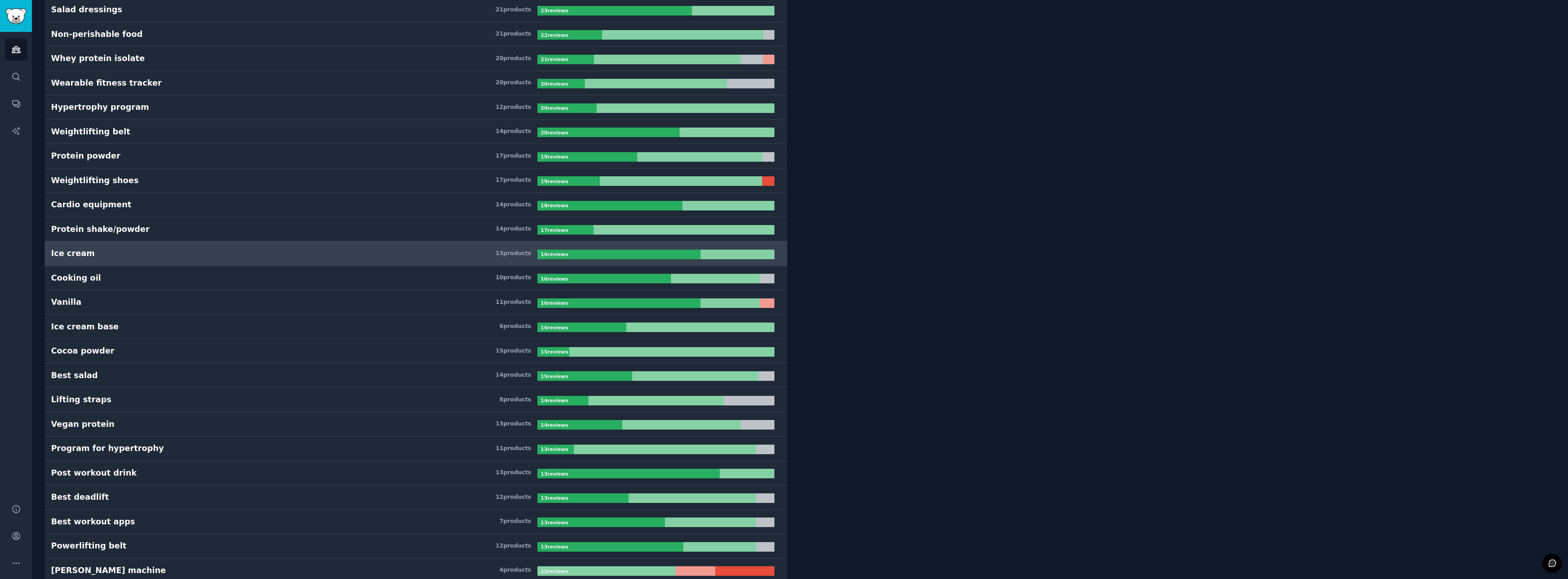
scroll to position [364, 0]
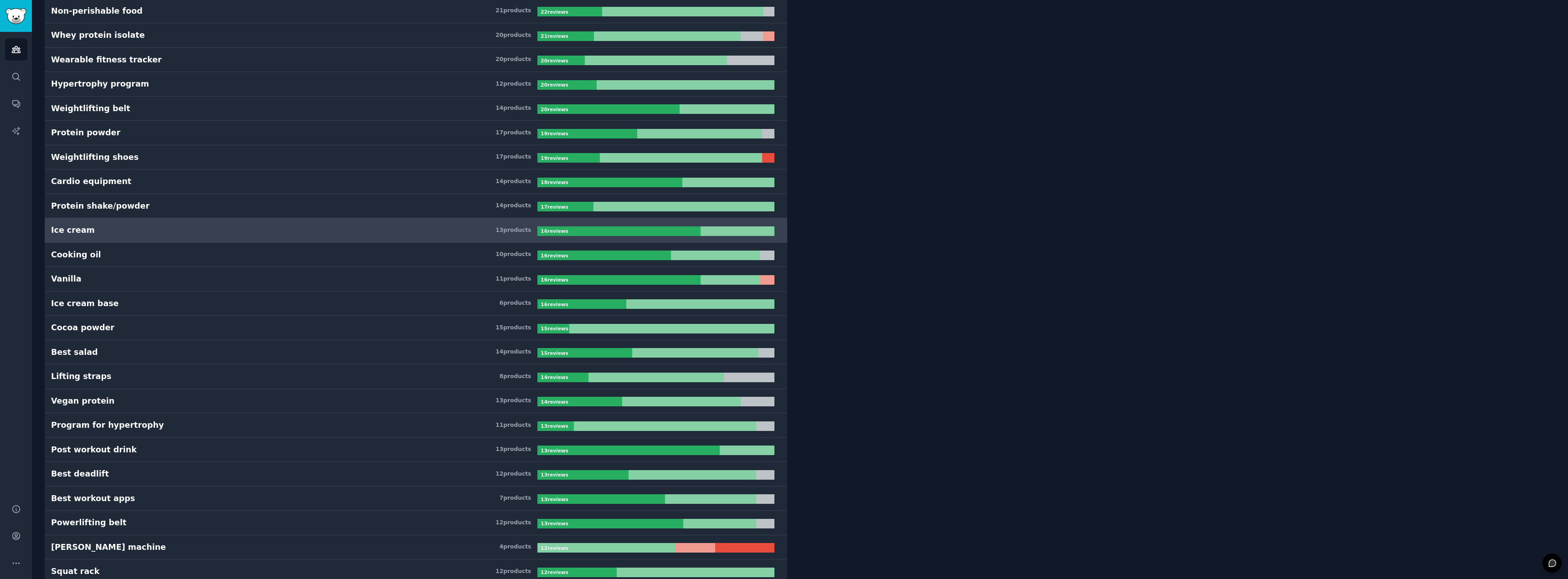
click at [579, 233] on div at bounding box center [618, 231] width 163 height 10
drag, startPoint x: 441, startPoint y: 226, endPoint x: 801, endPoint y: 234, distance: 360.1
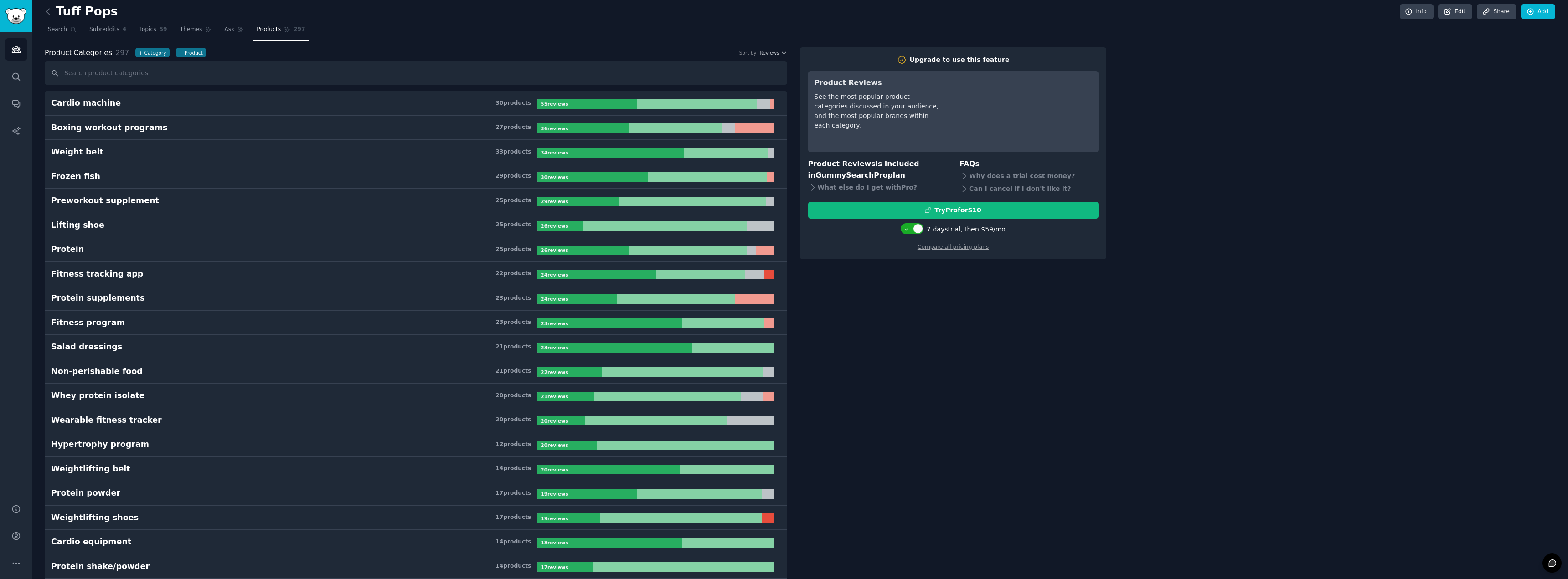
scroll to position [0, 0]
